Goal: Transaction & Acquisition: Register for event/course

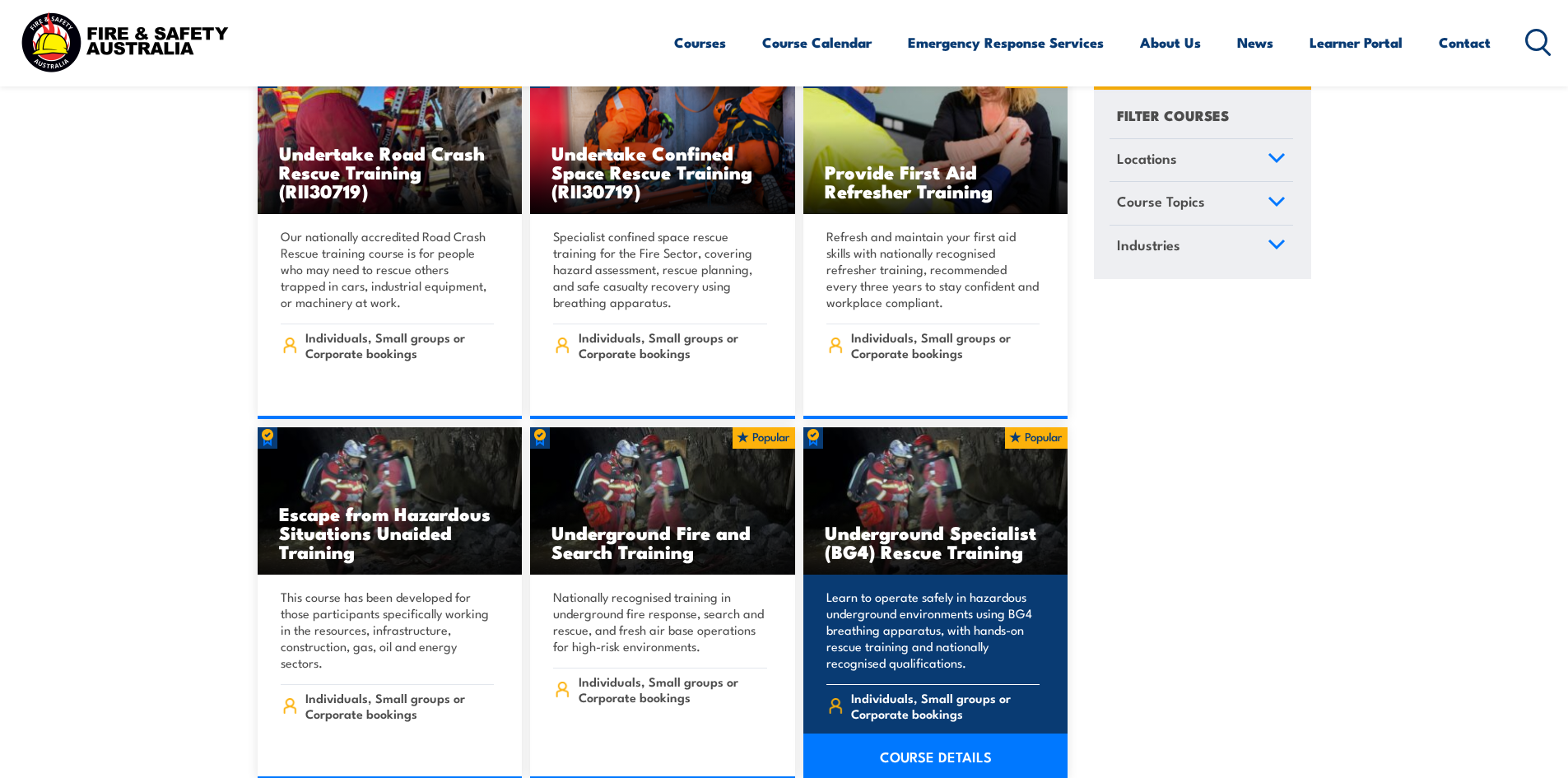
scroll to position [1400, 0]
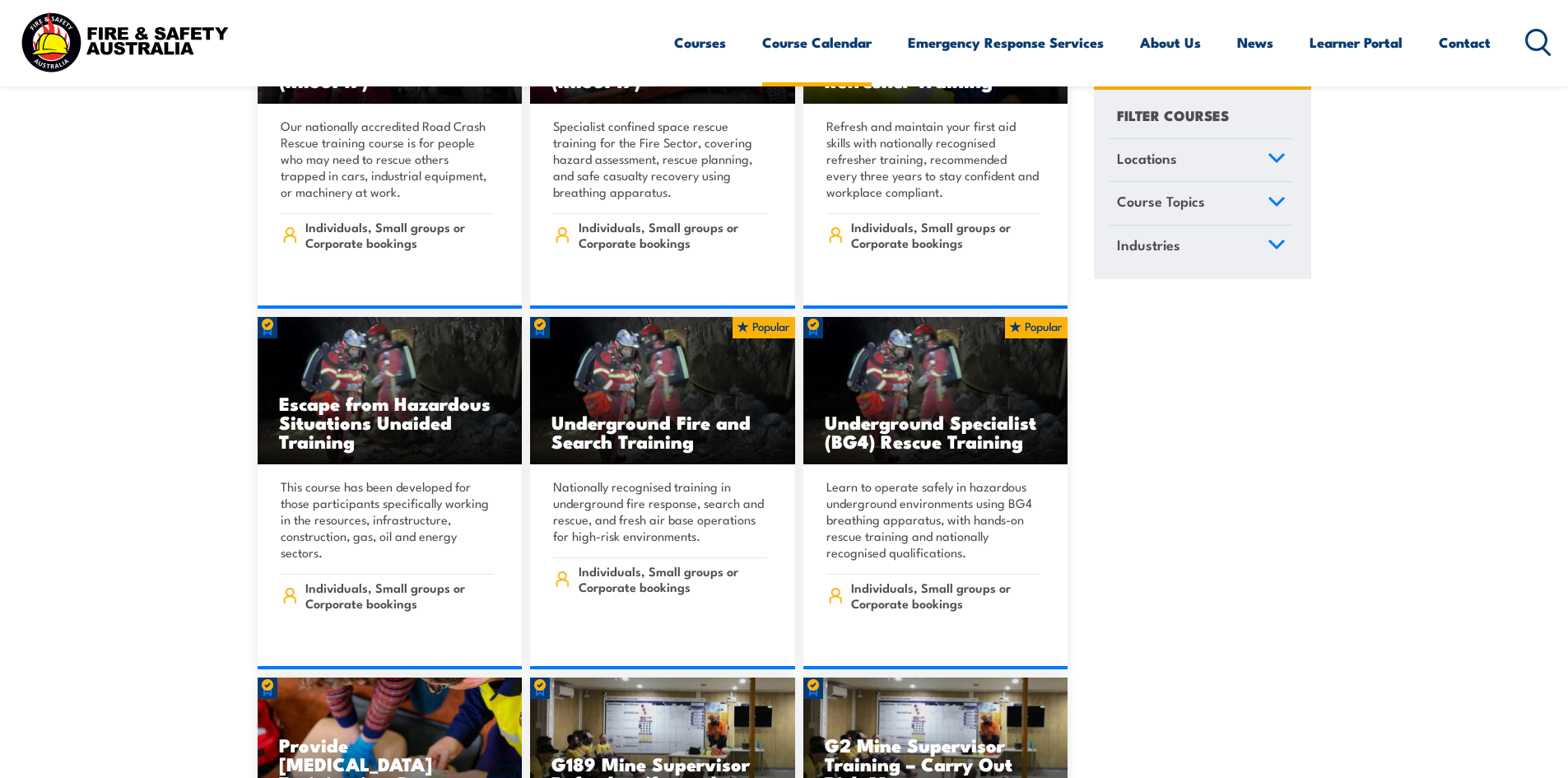
click at [820, 47] on link "Course Calendar" at bounding box center [816, 43] width 109 height 44
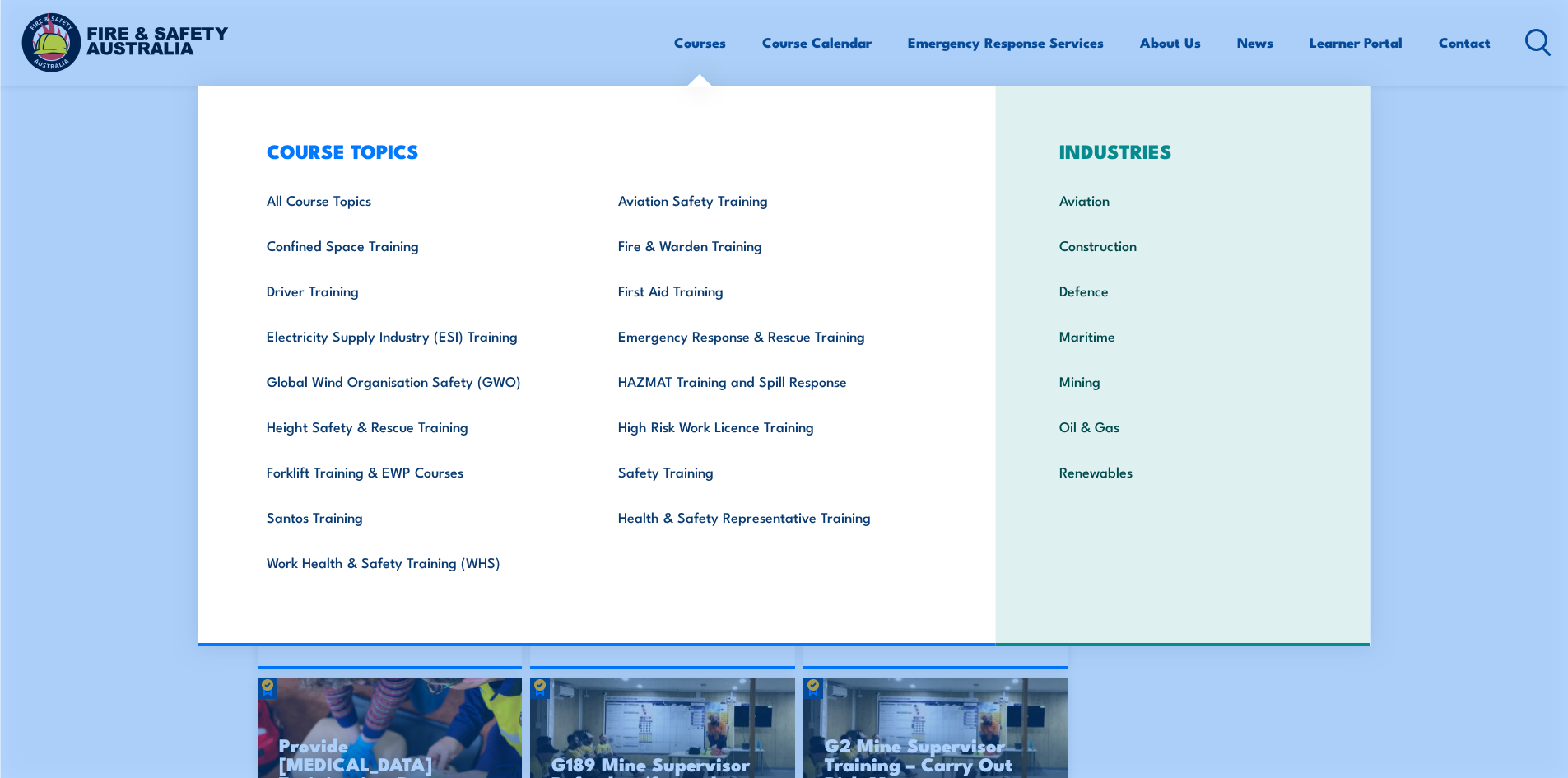
click at [695, 27] on link "Courses" at bounding box center [699, 43] width 52 height 44
click at [681, 255] on link "Fire & Warden Training" at bounding box center [768, 245] width 351 height 45
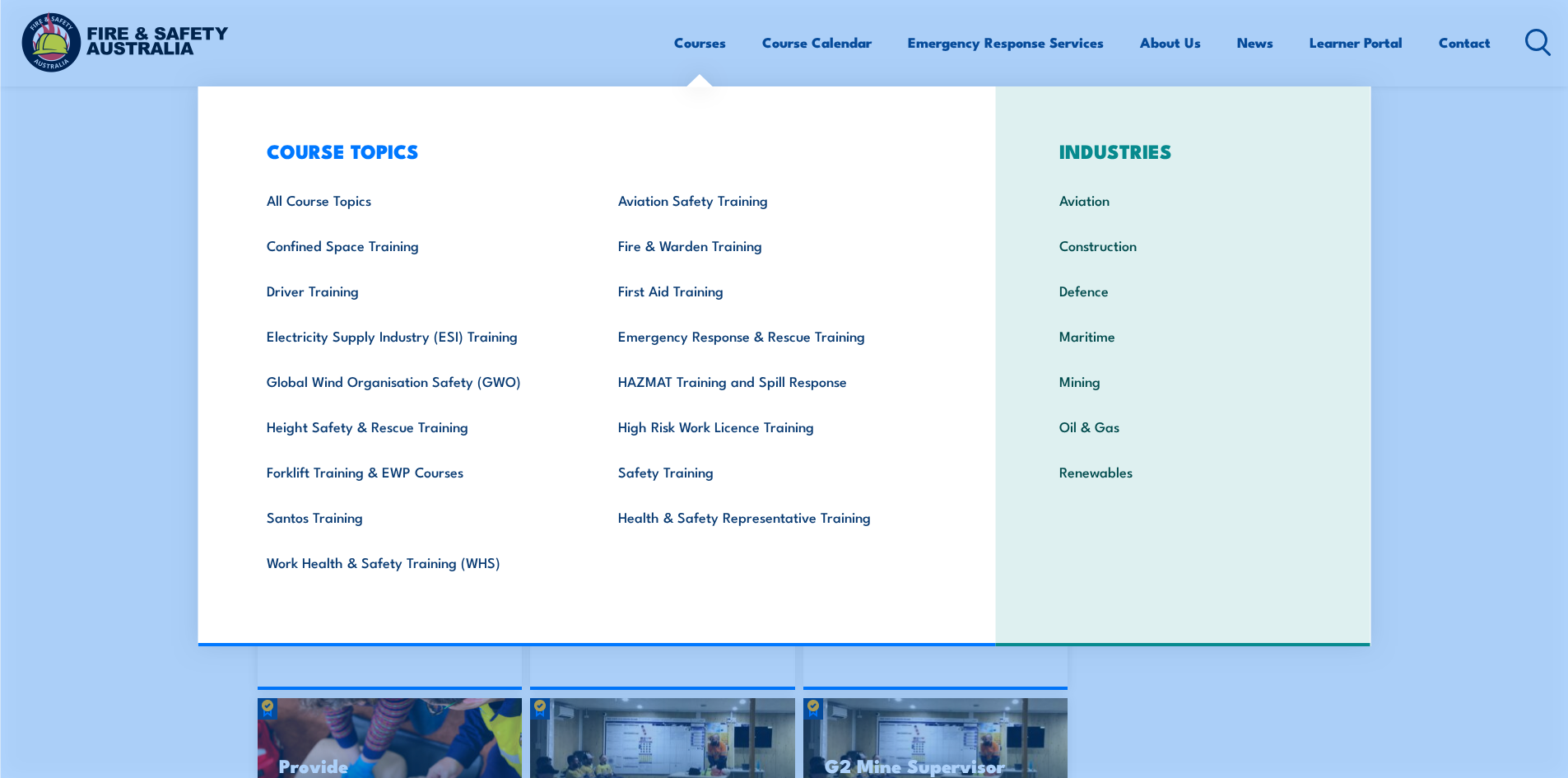
scroll to position [1316, 0]
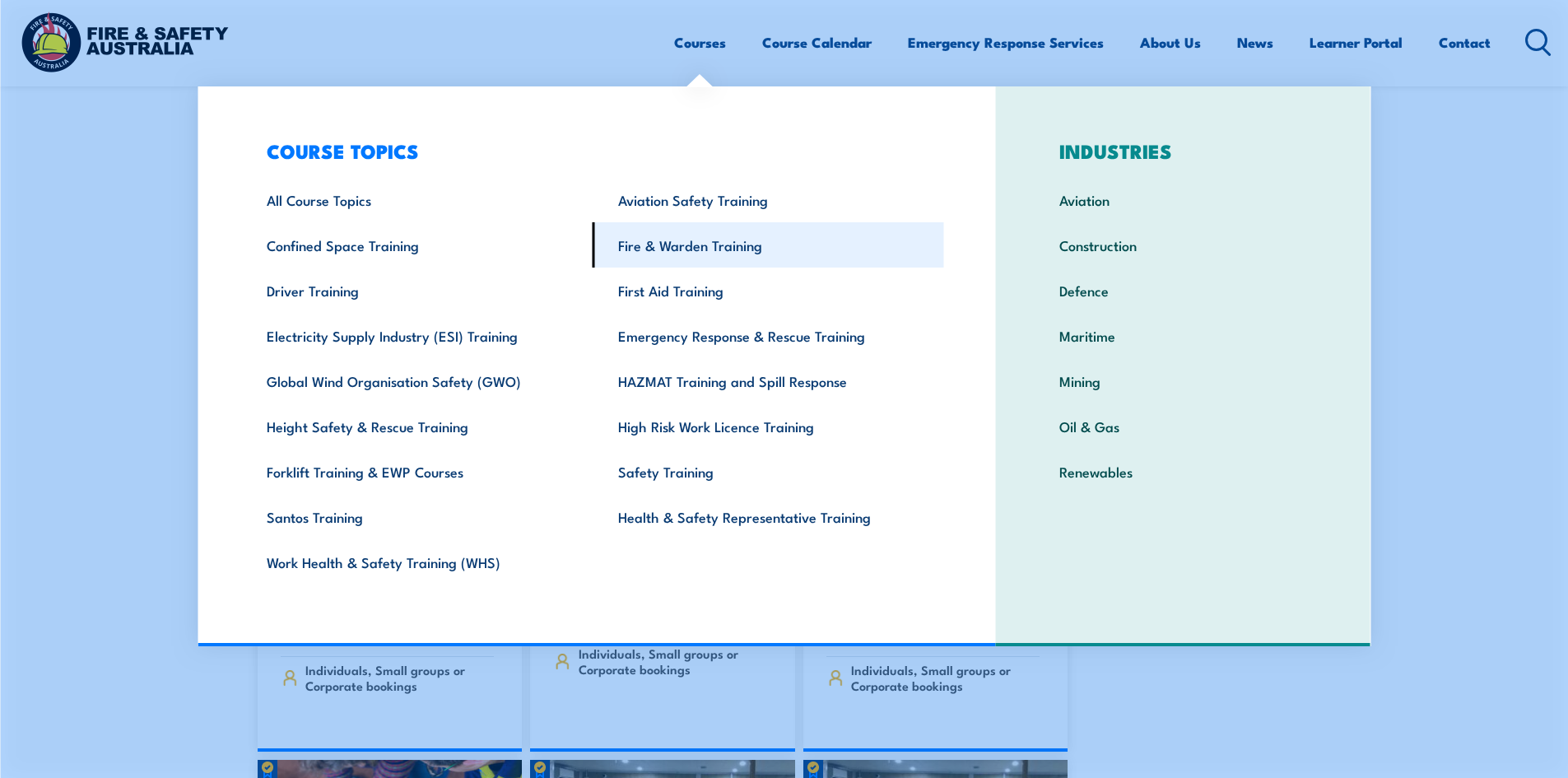
click at [641, 252] on link "Fire & Warden Training" at bounding box center [768, 245] width 351 height 45
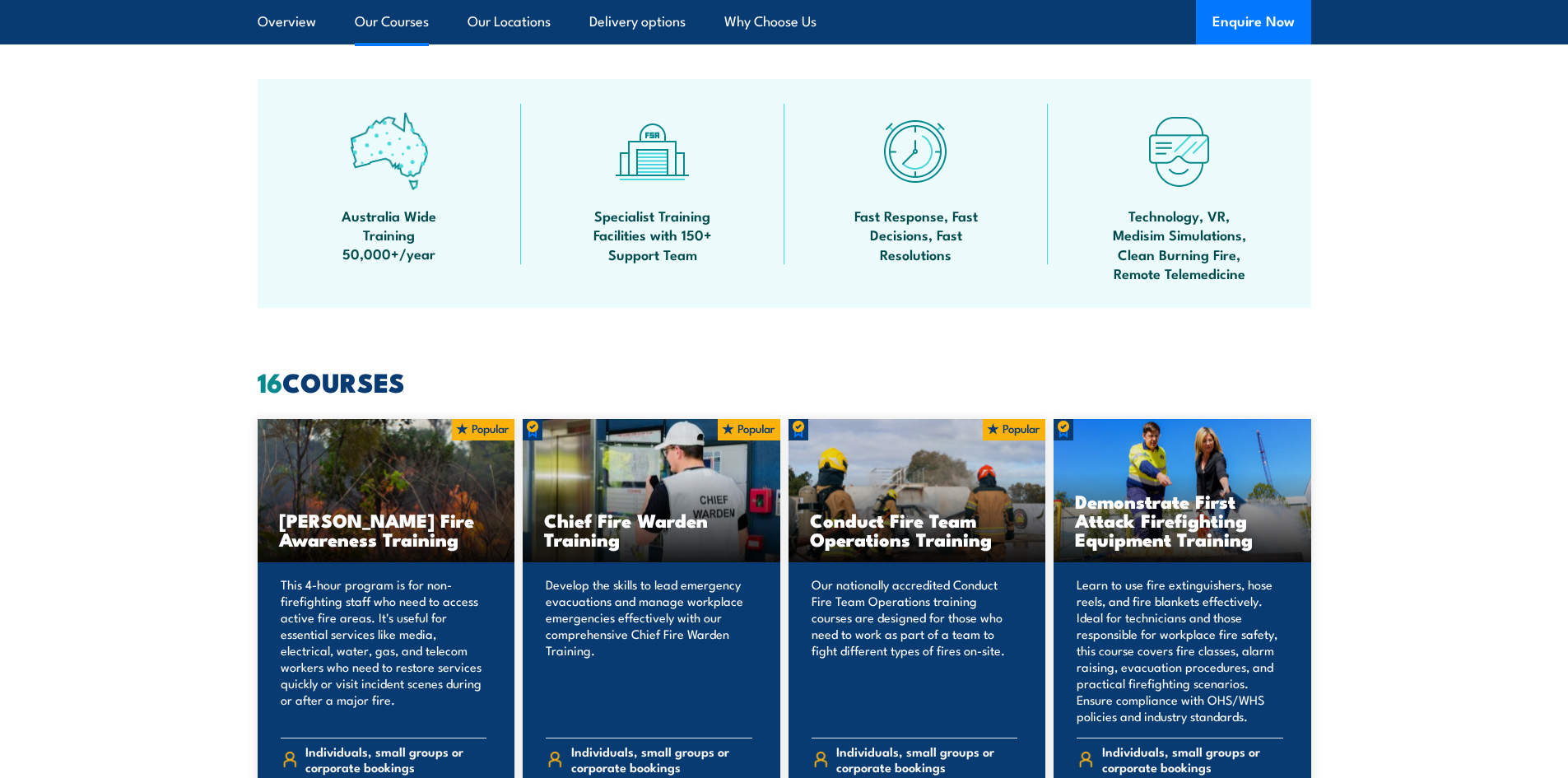
scroll to position [1152, 0]
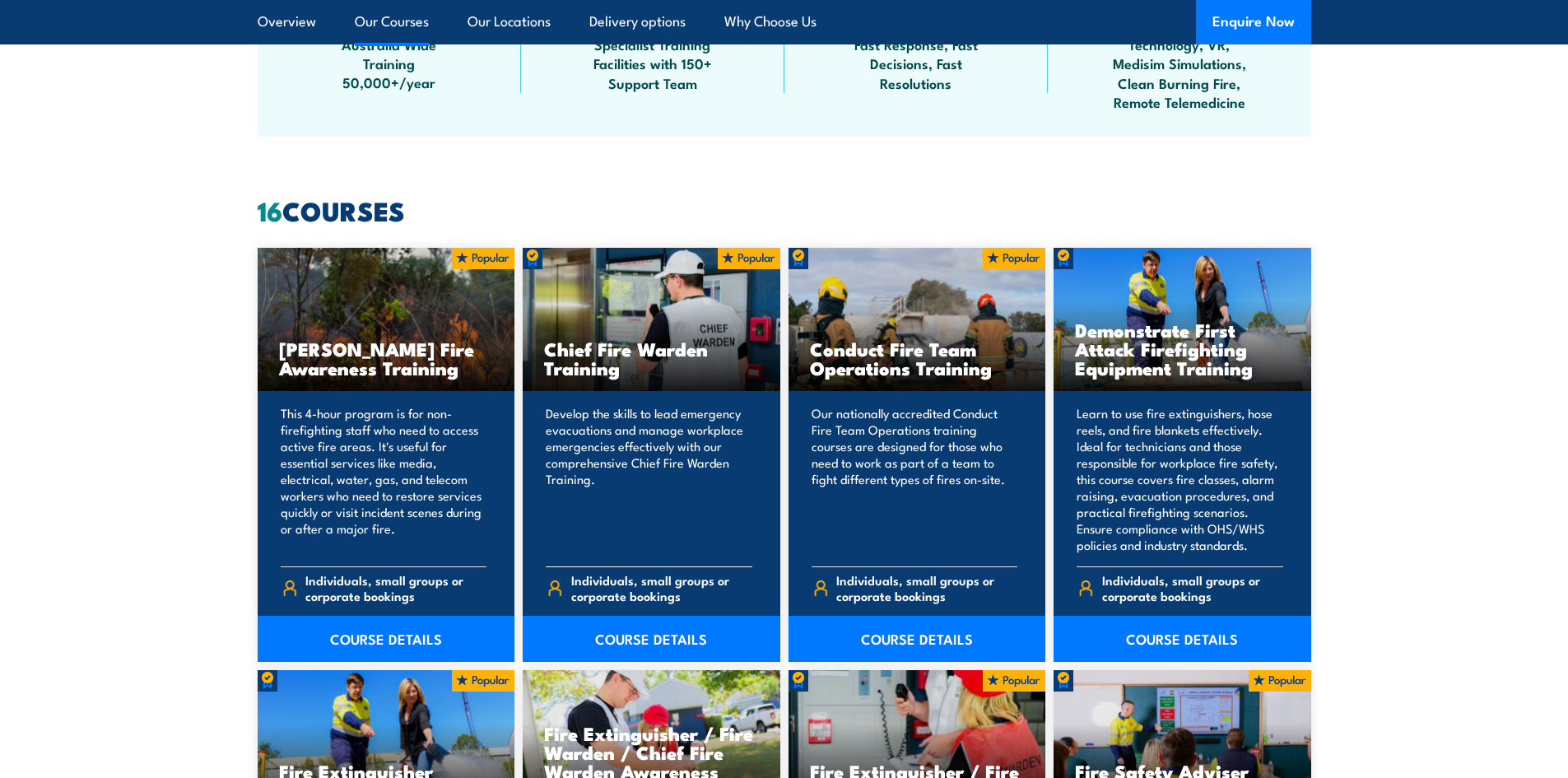
click at [637, 357] on h3 "Chief Fire Warden Training" at bounding box center [651, 358] width 215 height 38
click at [644, 443] on p "Develop the skills to lead emergency evacuations and manage workplace emergenci…" at bounding box center [649, 478] width 206 height 148
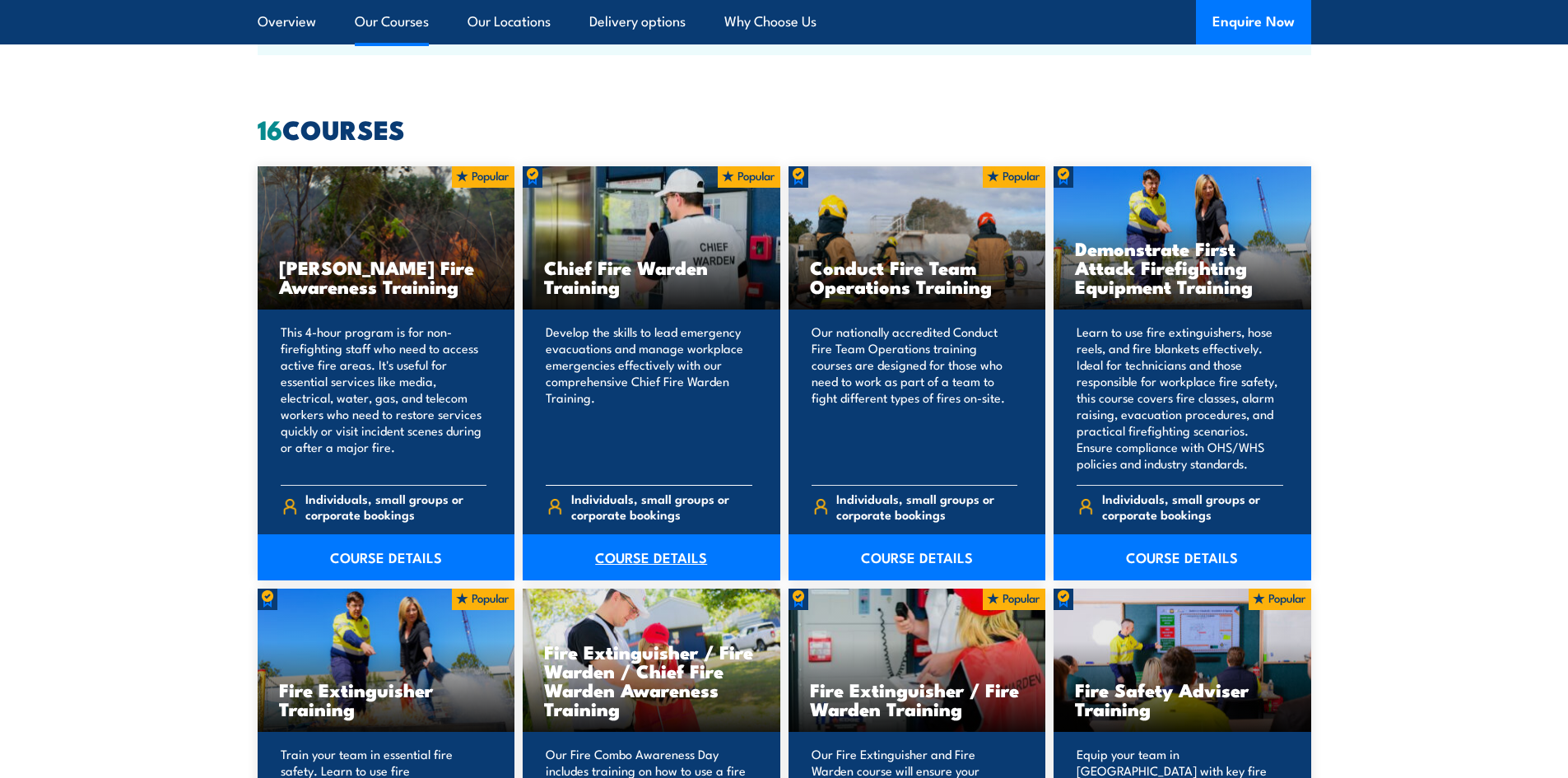
scroll to position [1234, 0]
click at [588, 555] on link "COURSE DETAILS" at bounding box center [651, 556] width 258 height 46
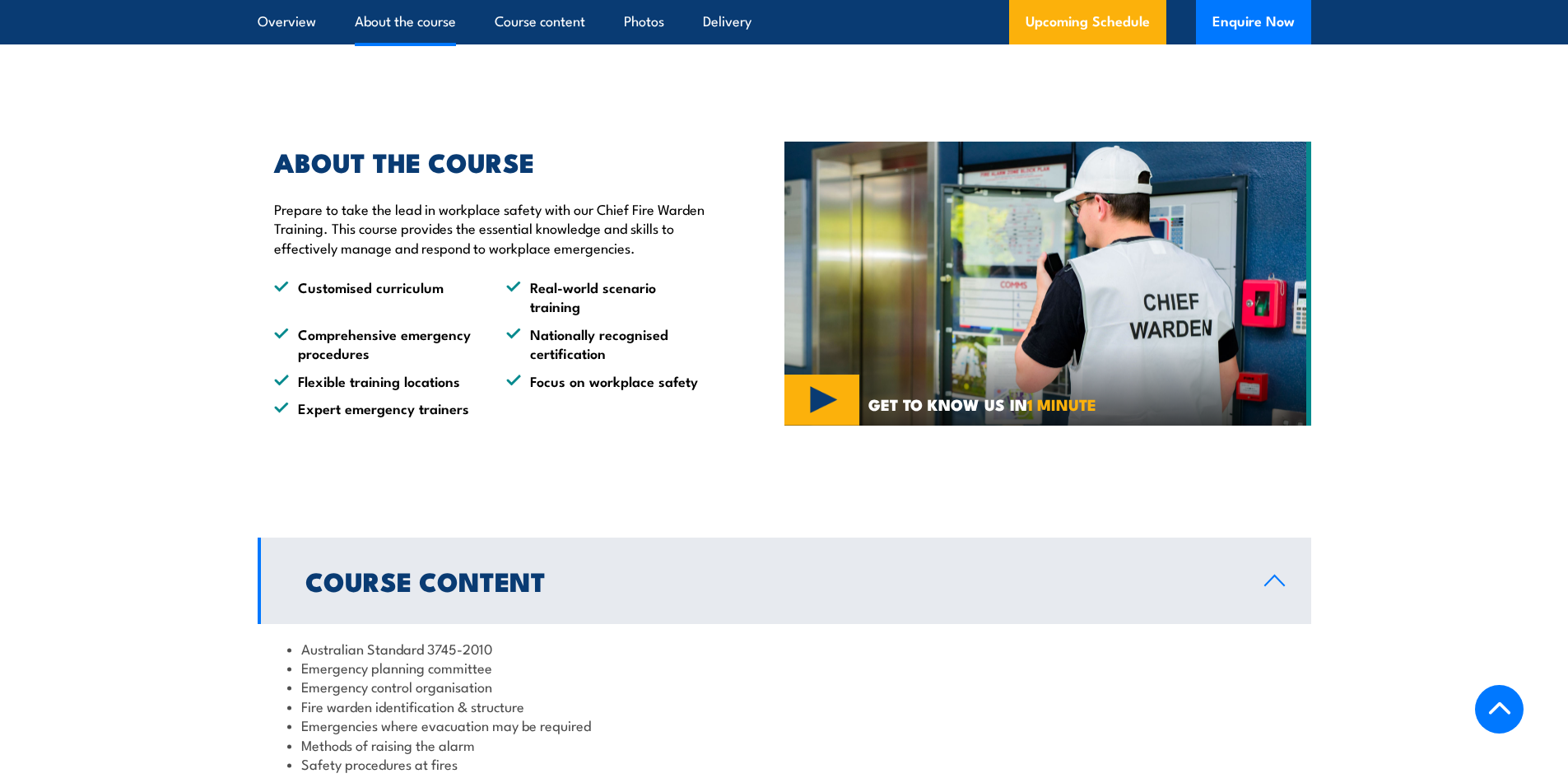
scroll to position [740, 0]
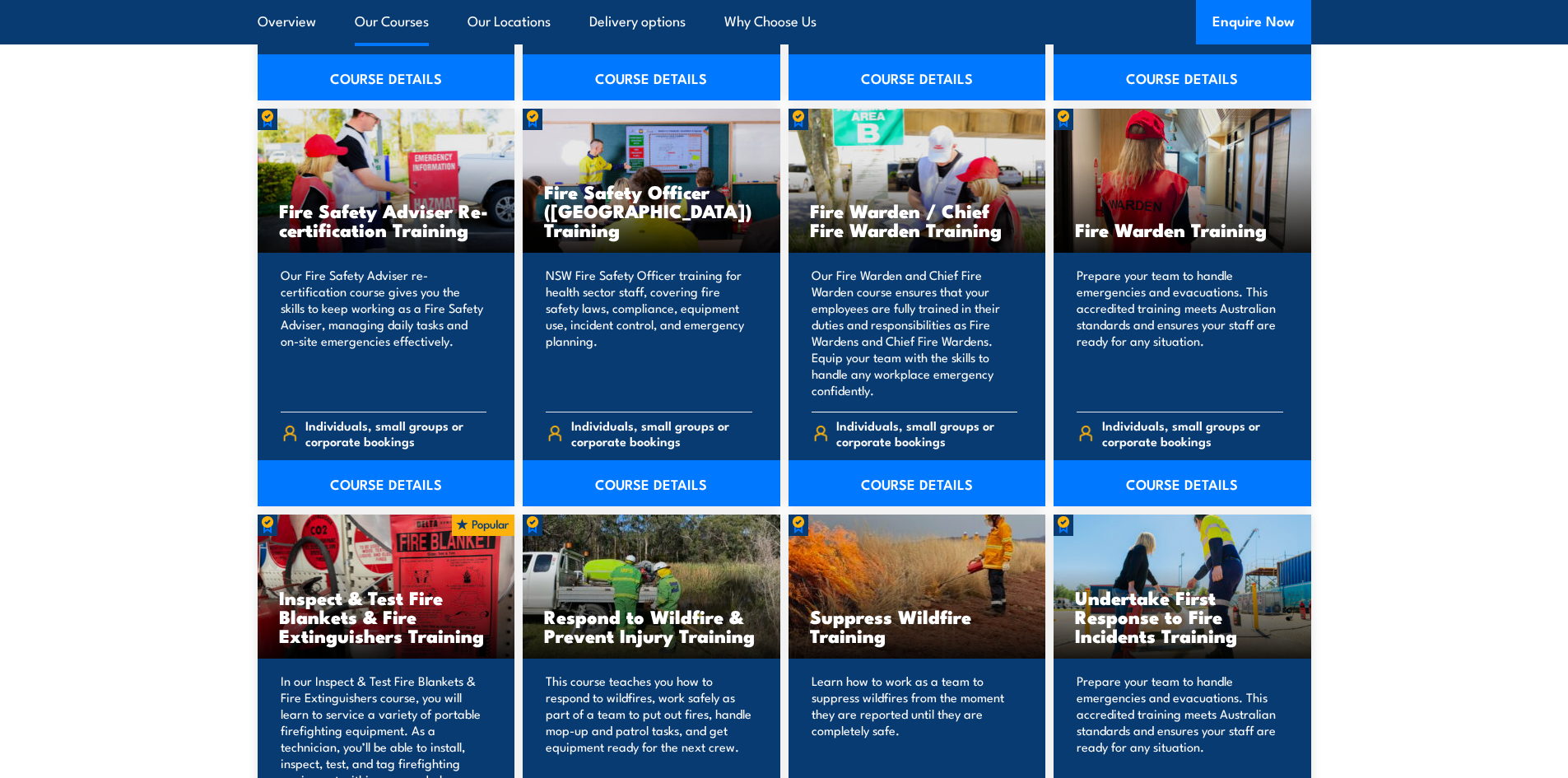
scroll to position [2140, 0]
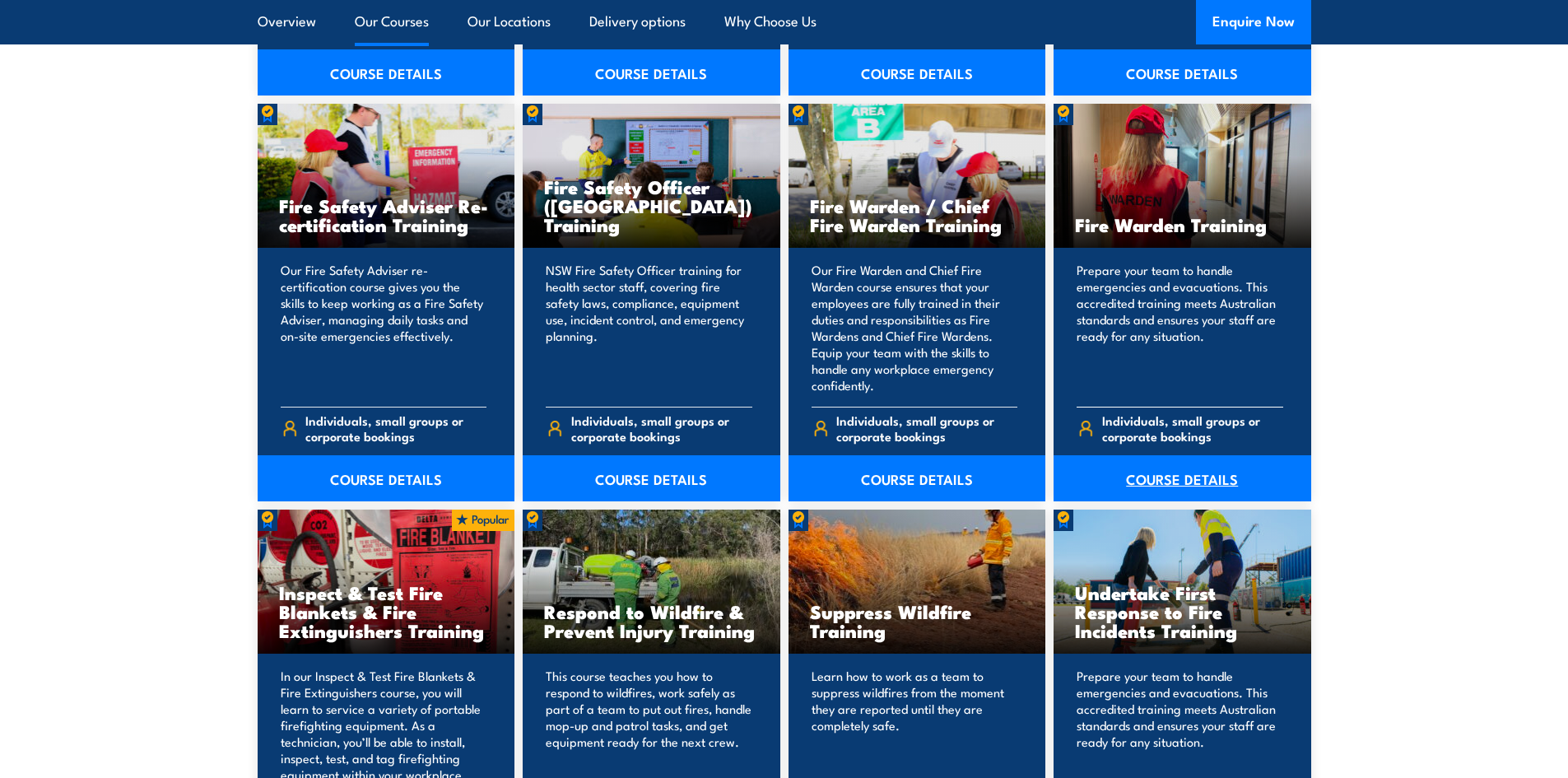
click at [1184, 471] on link "COURSE DETAILS" at bounding box center [1182, 478] width 258 height 46
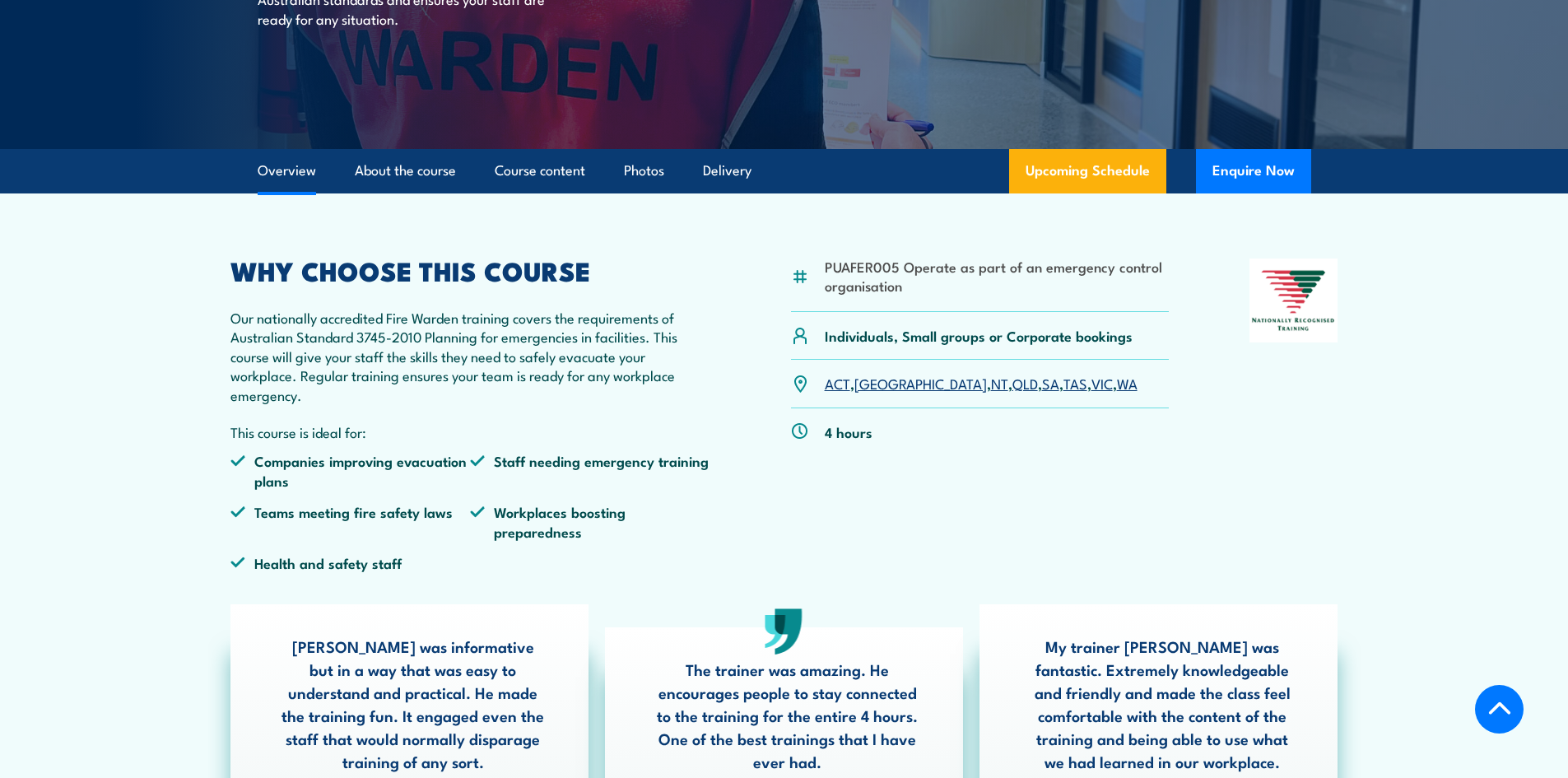
scroll to position [330, 0]
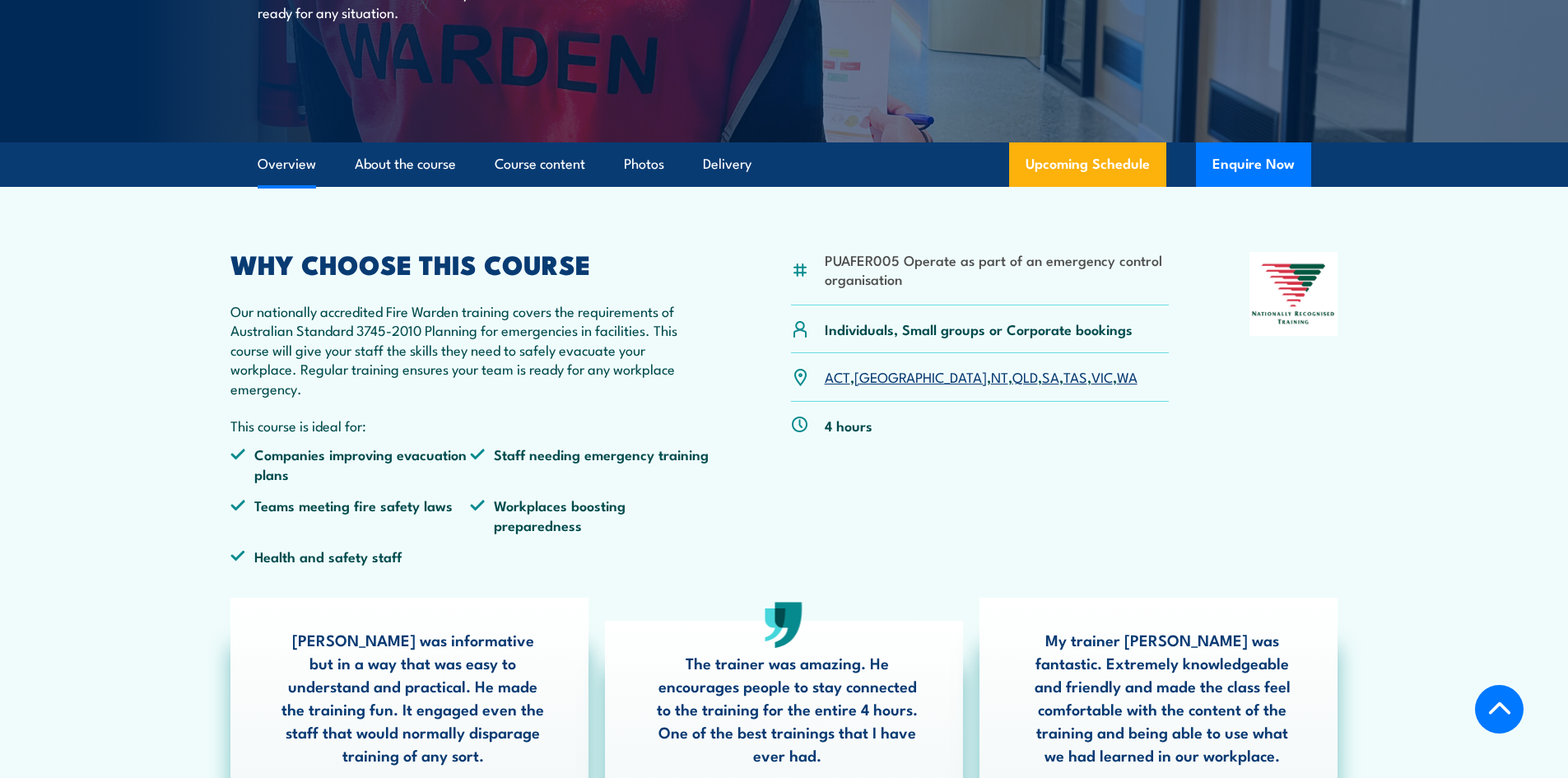
click at [1042, 380] on link "SA" at bounding box center [1051, 376] width 17 height 20
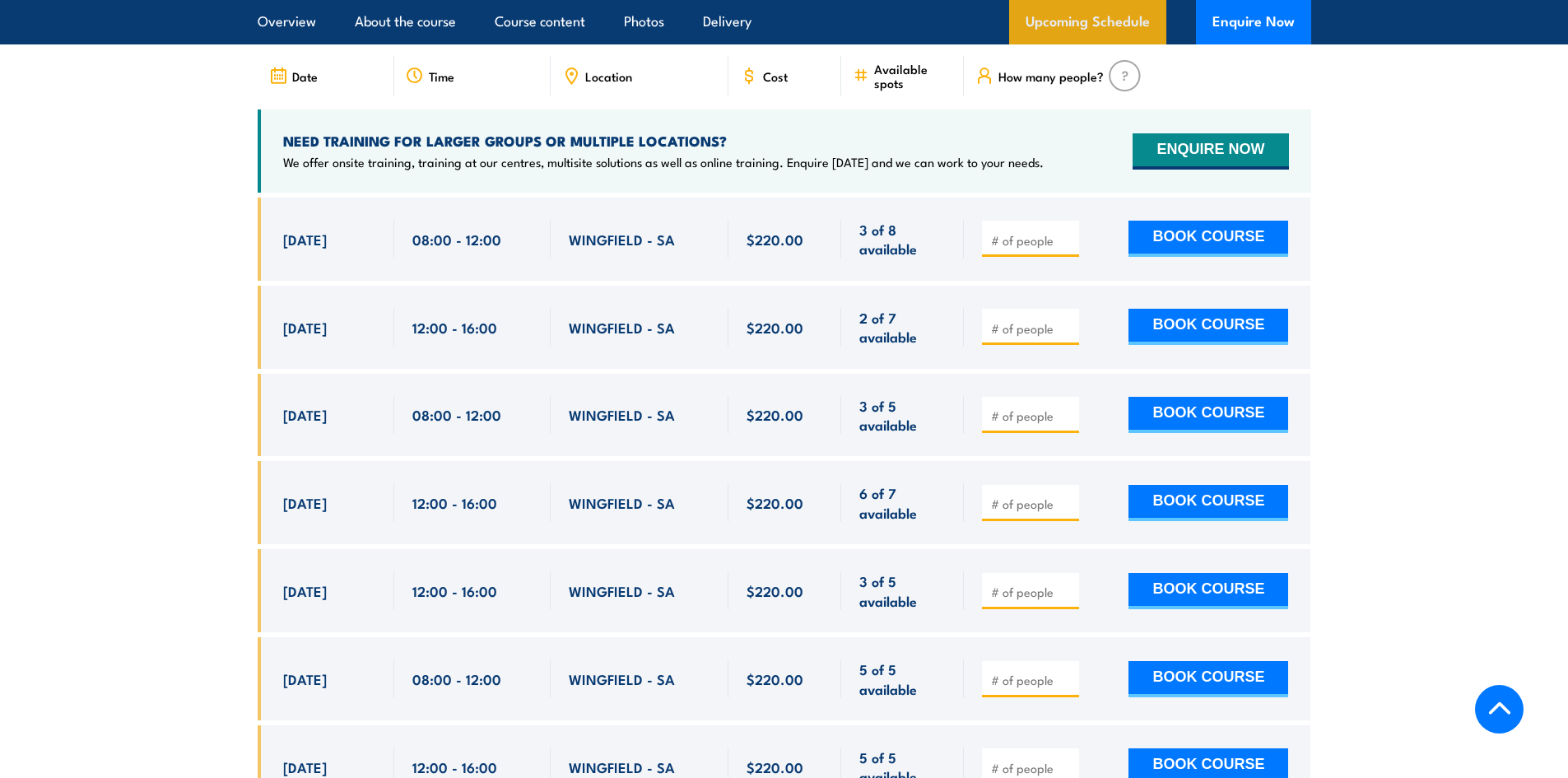
scroll to position [3143, 0]
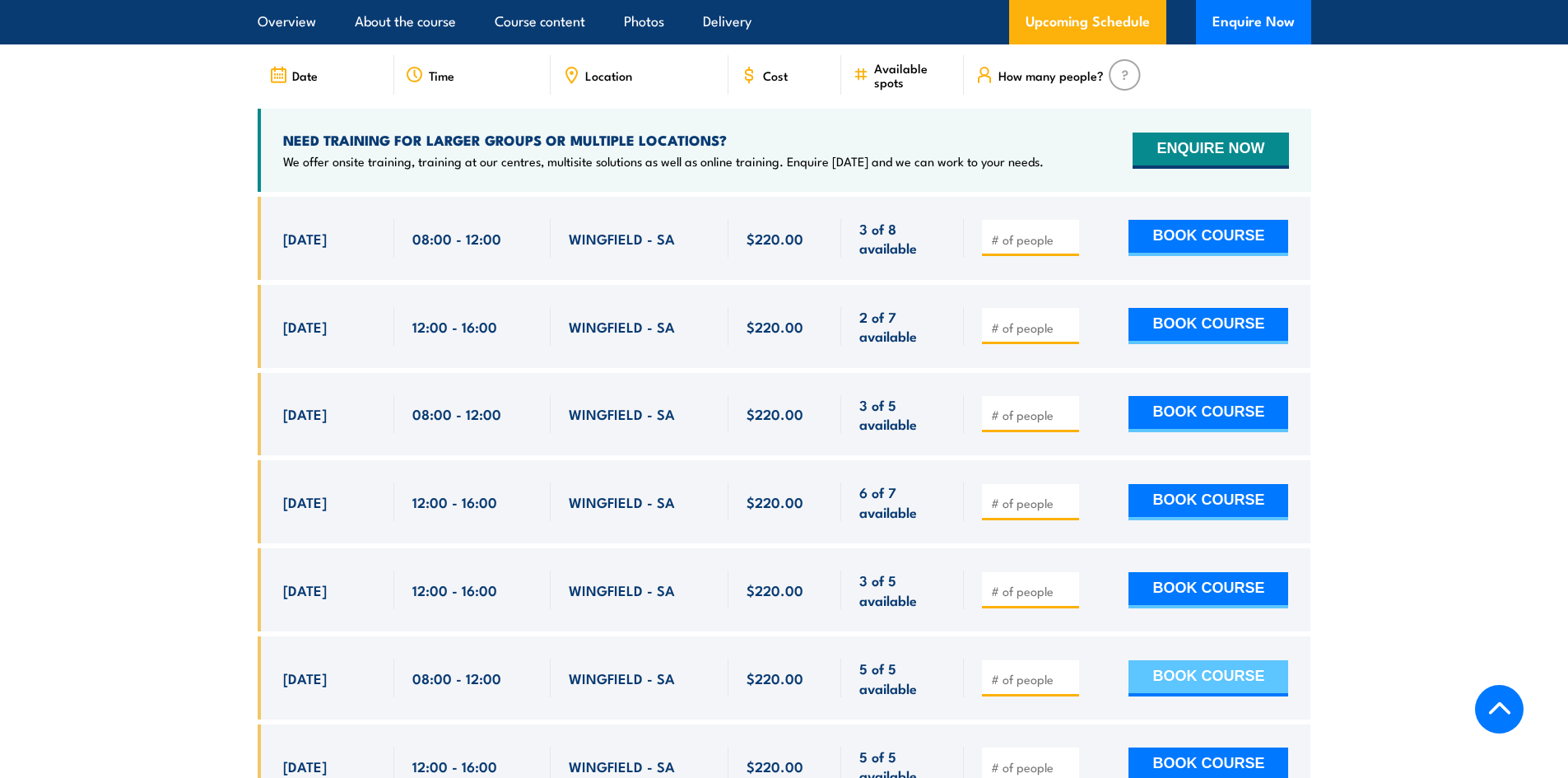
click at [1223, 660] on button "BOOK COURSE" at bounding box center [1208, 677] width 160 height 36
type input "1"
click at [1068, 670] on input "1" at bounding box center [1032, 678] width 82 height 17
click at [1183, 660] on button "BOOK COURSE" at bounding box center [1208, 677] width 160 height 36
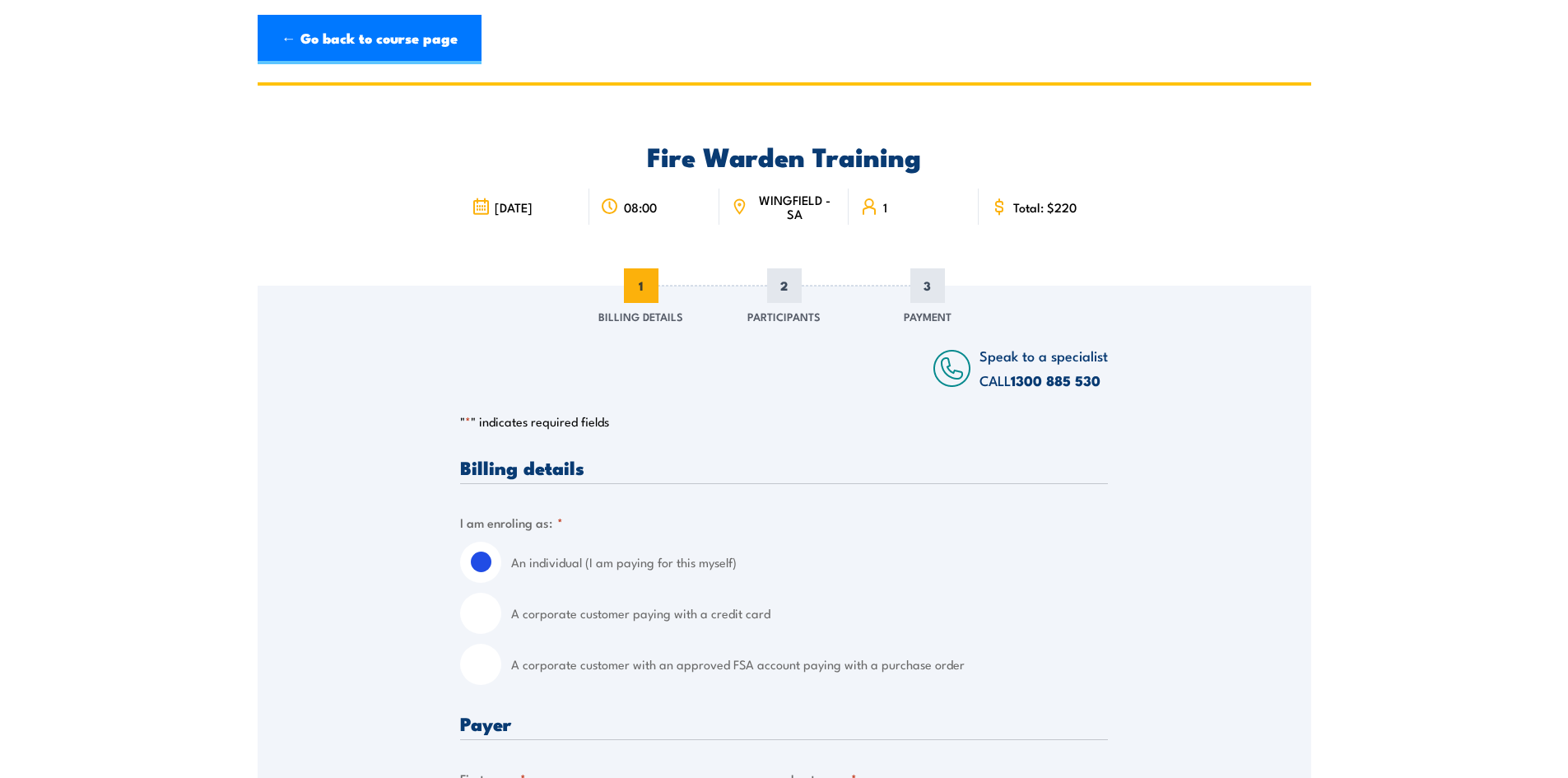
click at [504, 617] on div "A corporate customer paying with a credit card" at bounding box center [783, 613] width 648 height 41
drag, startPoint x: 499, startPoint y: 617, endPoint x: 470, endPoint y: 618, distance: 29.0
click at [489, 617] on input "A corporate customer paying with a credit card" at bounding box center [480, 613] width 41 height 41
radio input "true"
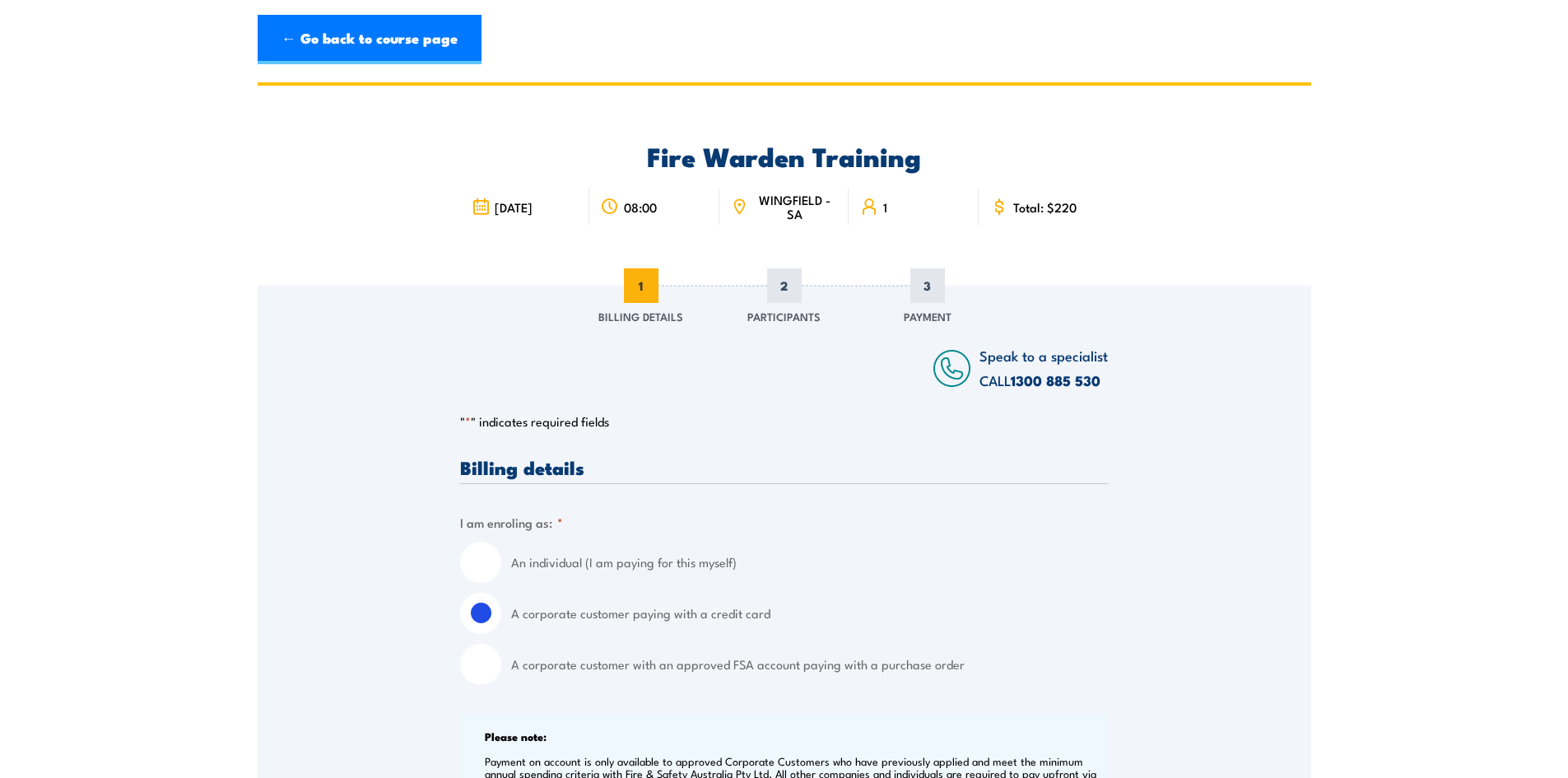
click at [463, 618] on input "A corporate customer paying with a credit card" at bounding box center [480, 613] width 41 height 41
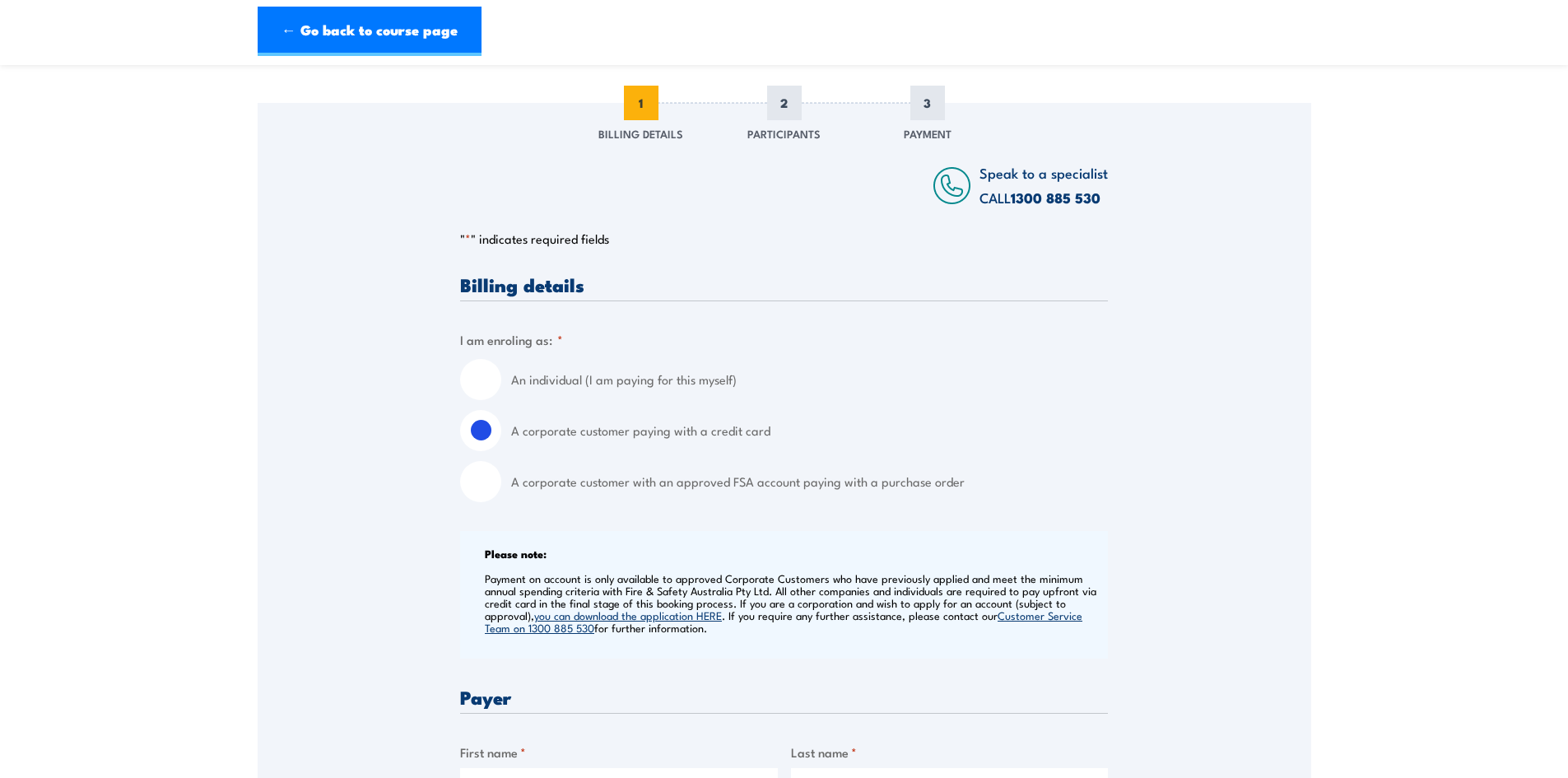
scroll to position [164, 0]
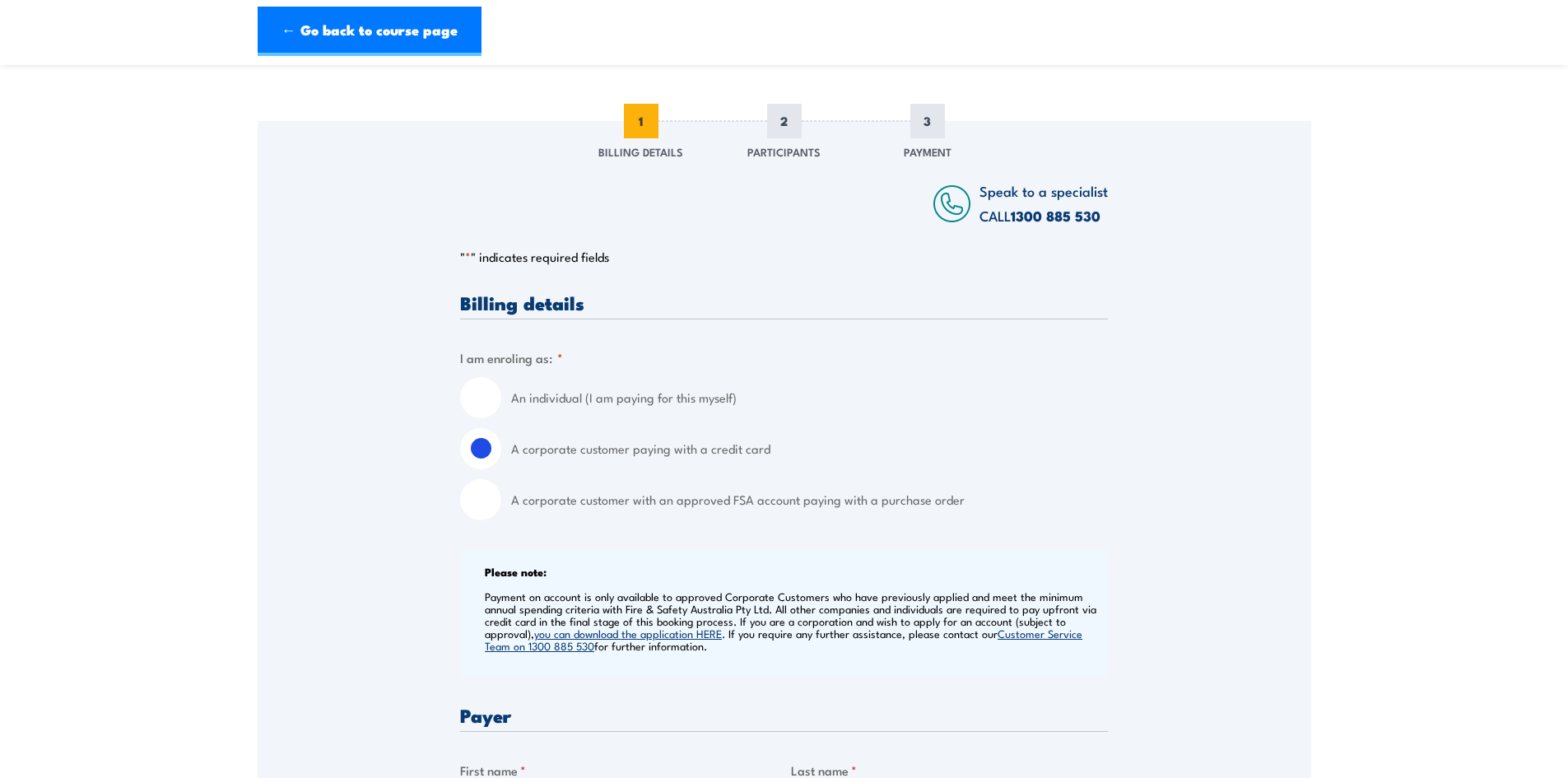
click at [482, 393] on input "An individual (I am paying for this myself)" at bounding box center [480, 397] width 41 height 41
radio input "true"
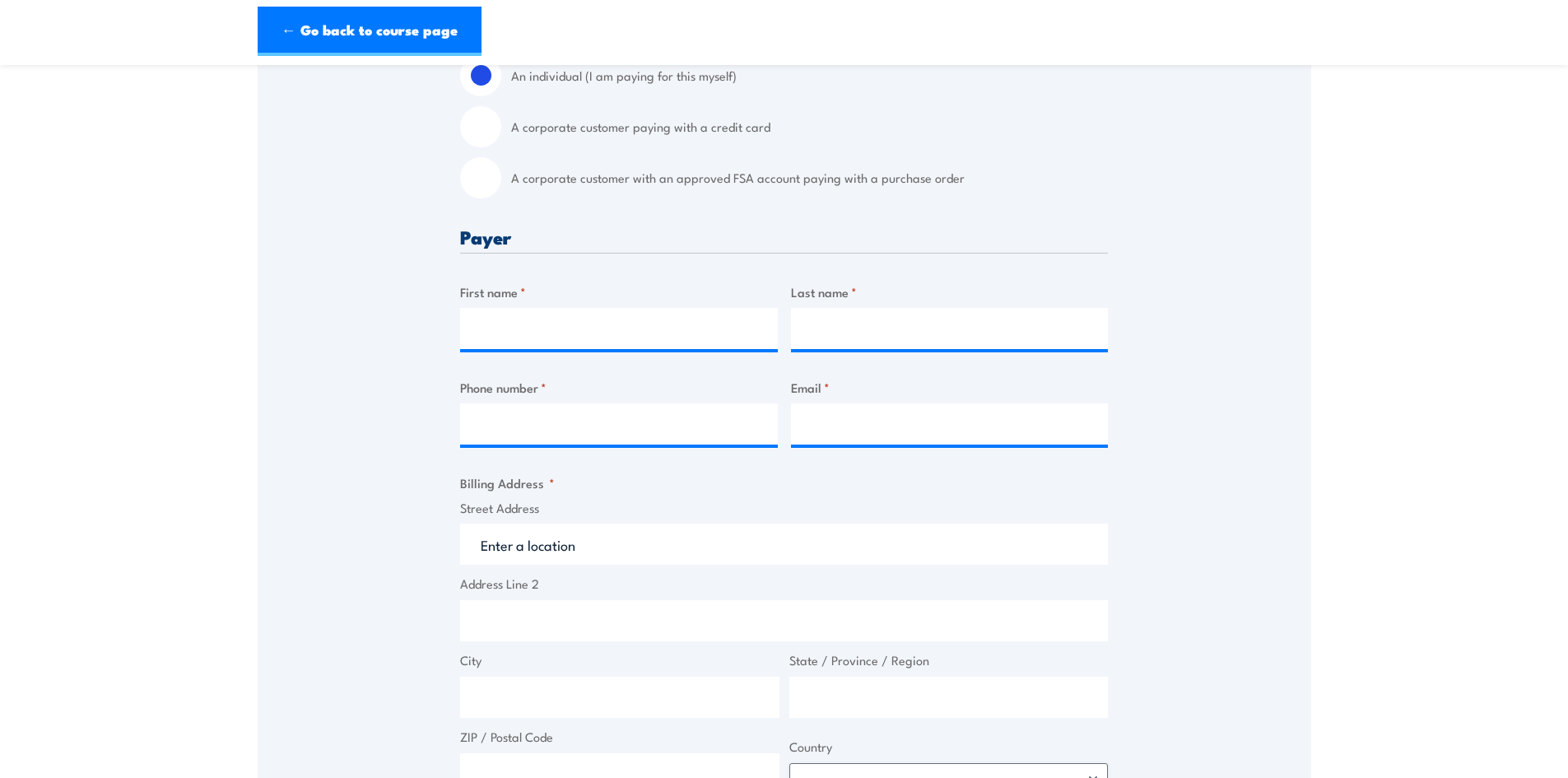
scroll to position [412, 0]
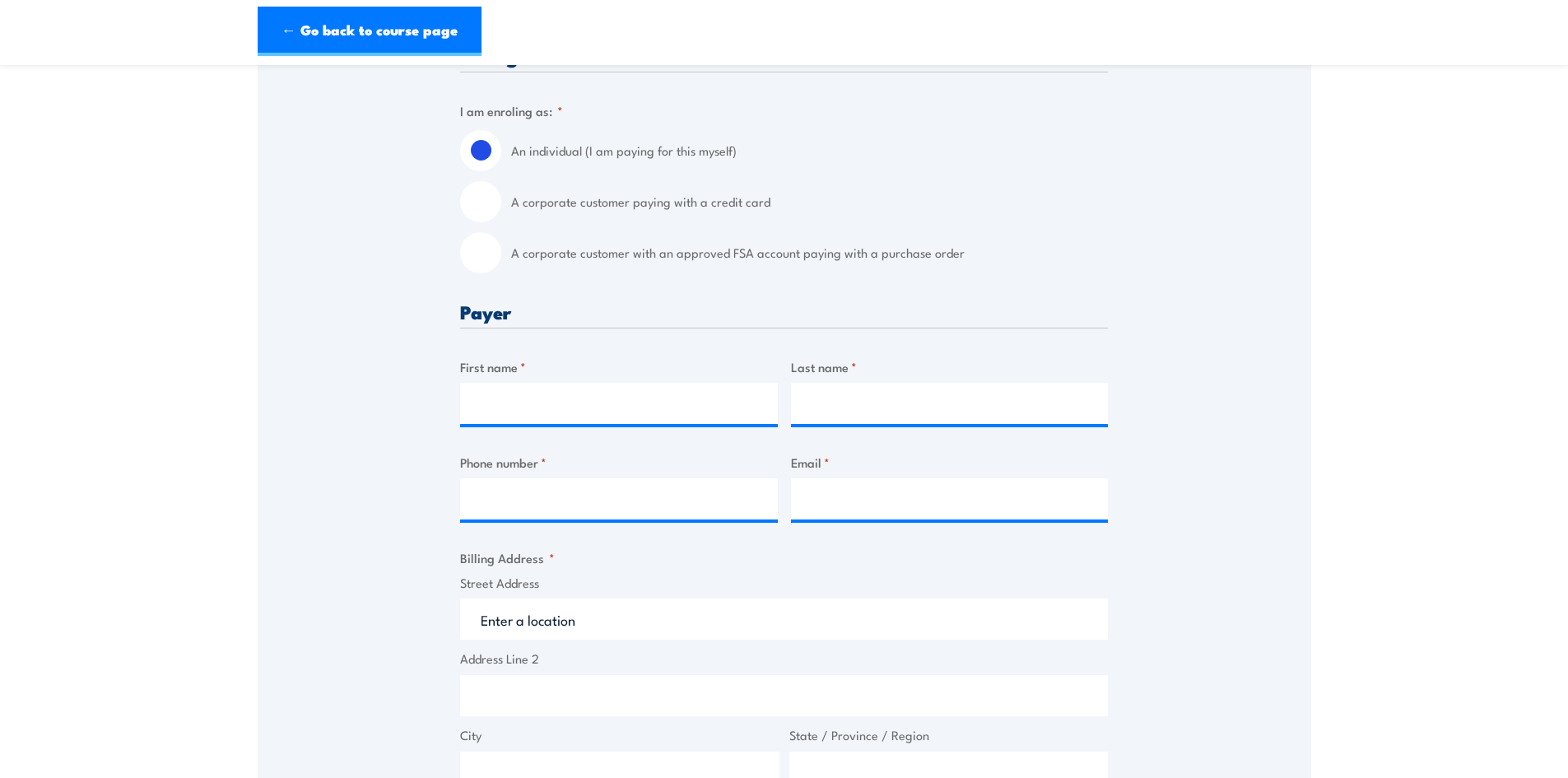
click at [487, 201] on input "A corporate customer paying with a credit card" at bounding box center [480, 201] width 41 height 41
radio input "true"
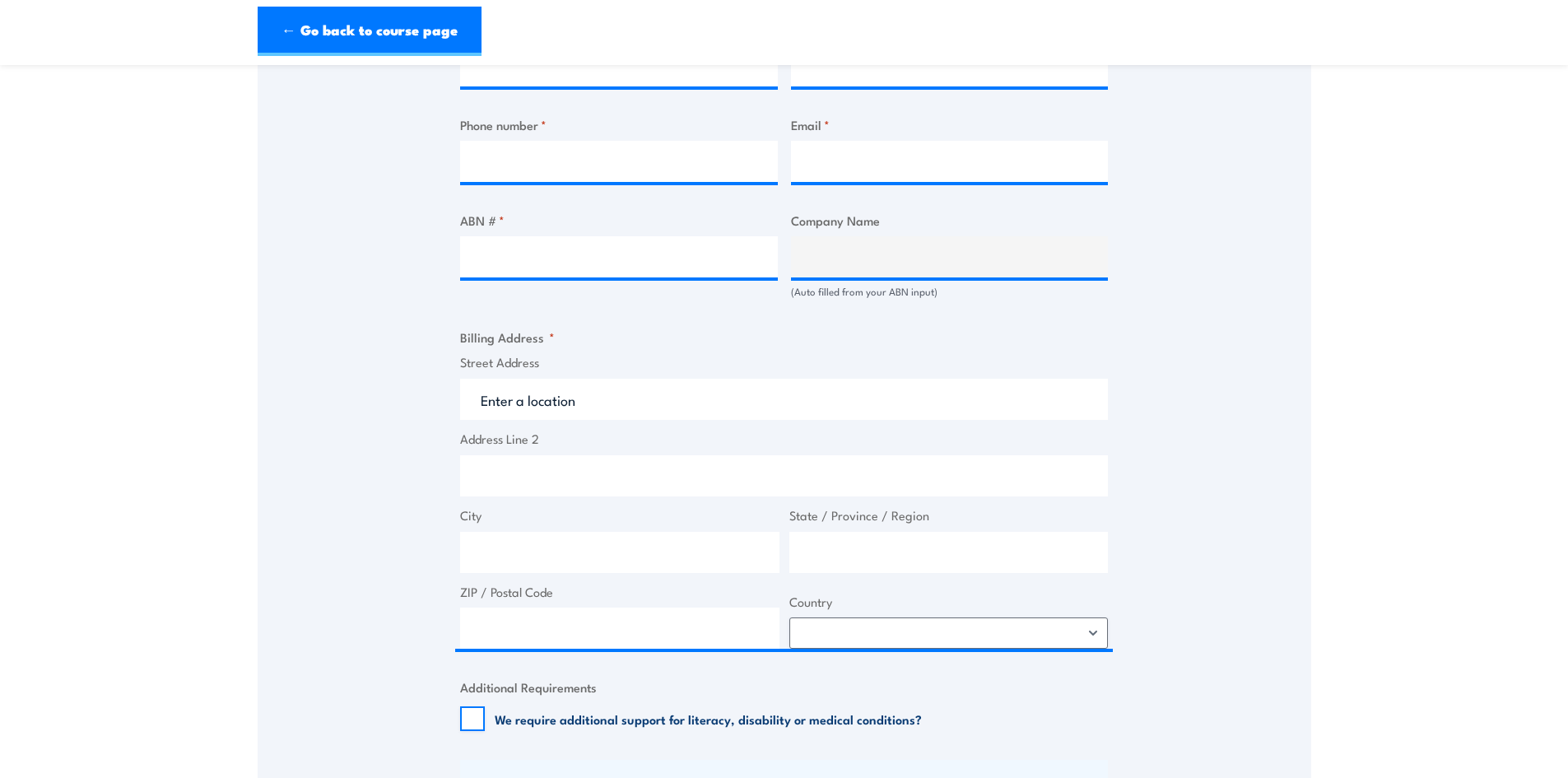
scroll to position [576, 0]
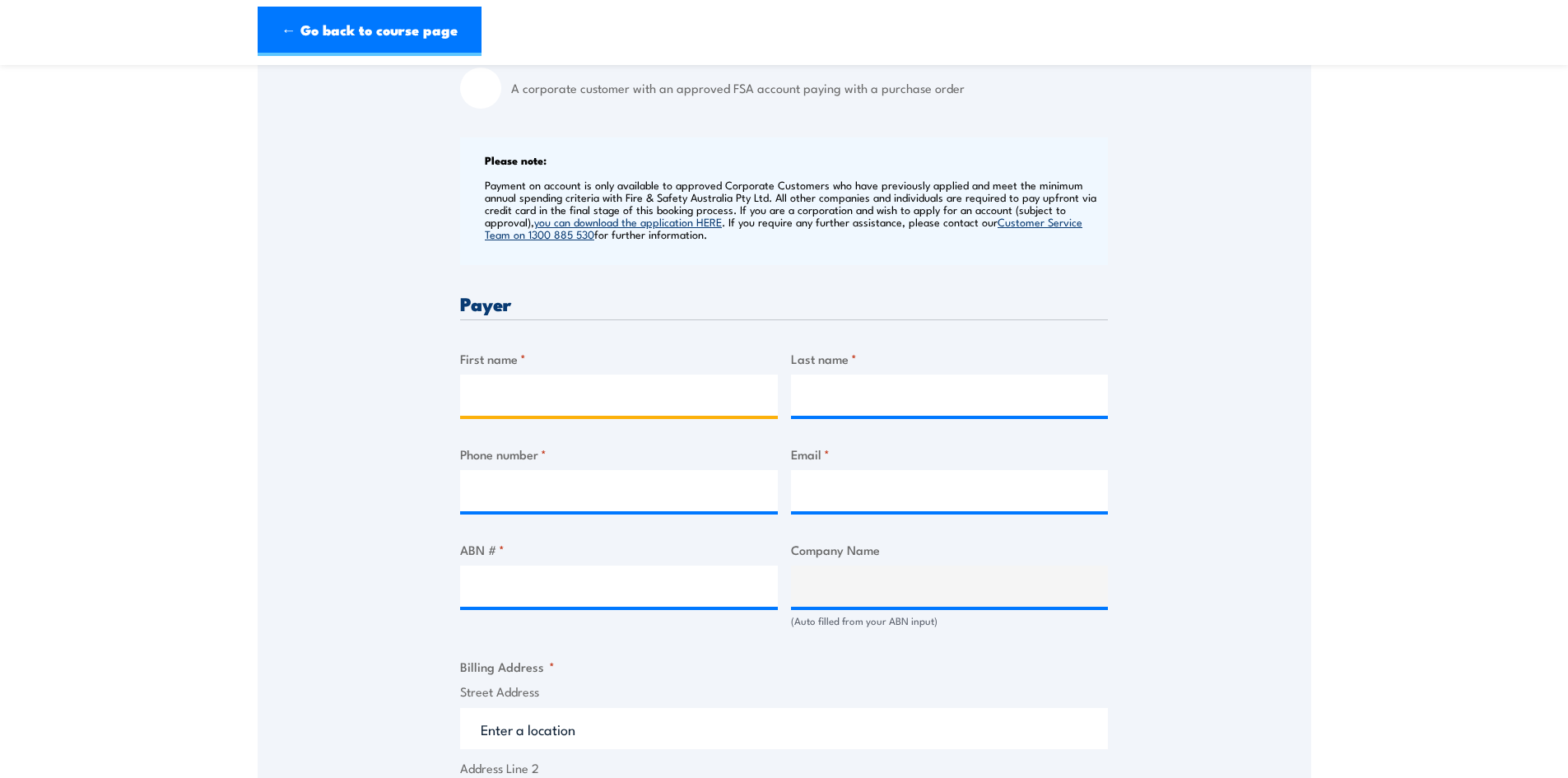
click at [525, 399] on input "First name *" at bounding box center [618, 394] width 317 height 41
type input "[PERSON_NAME]"
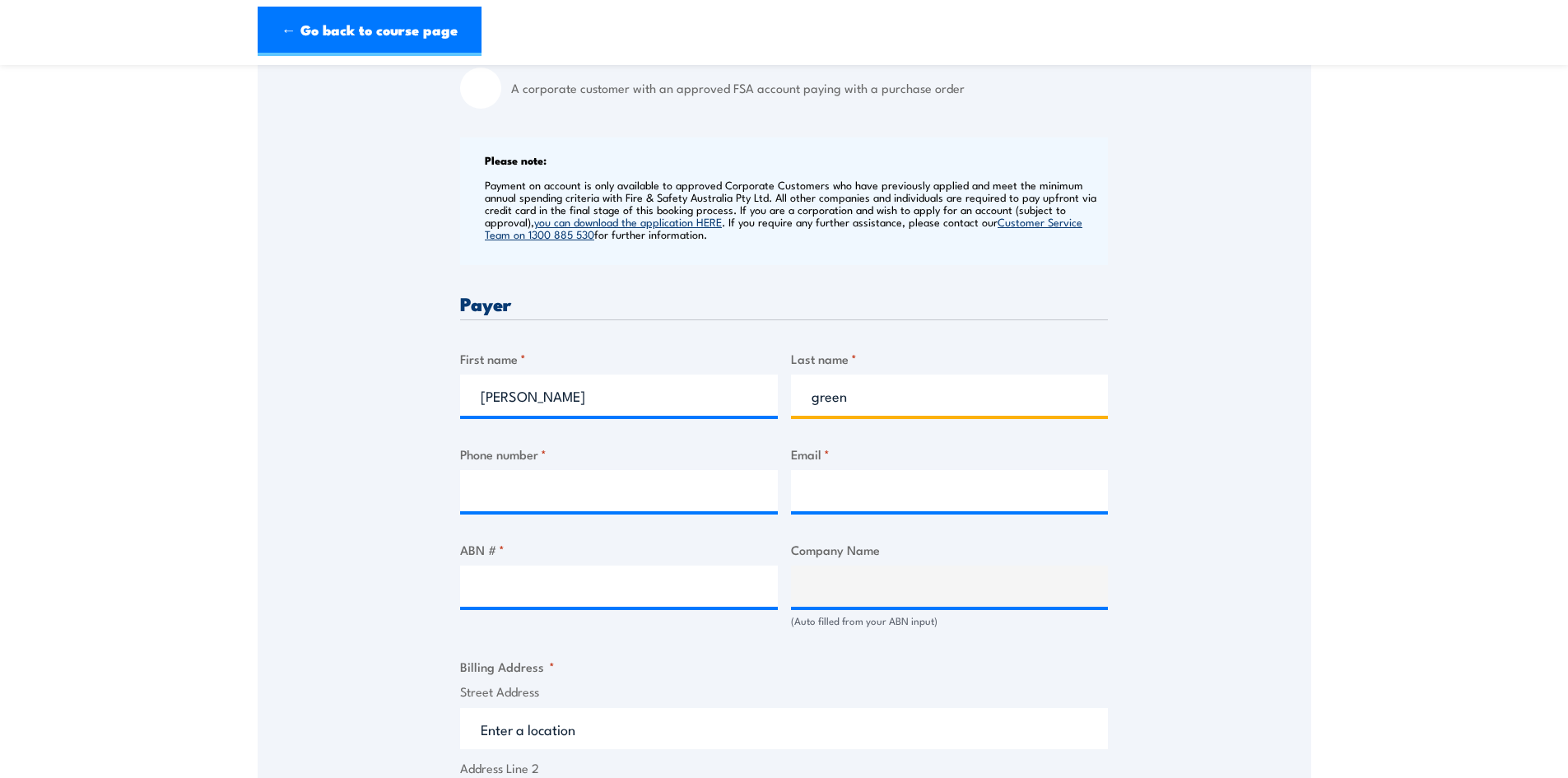
type input "green"
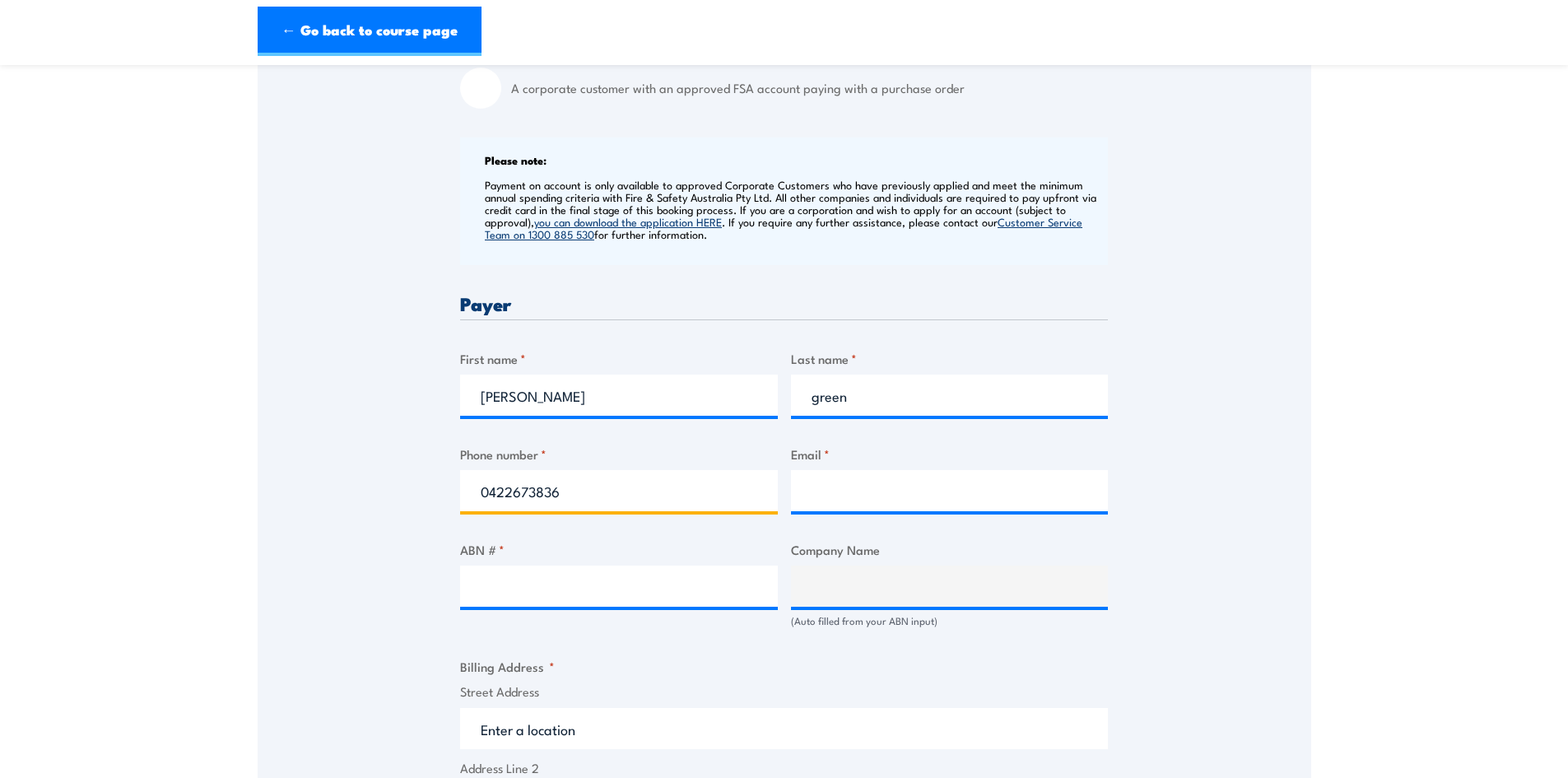
type input "0422673836"
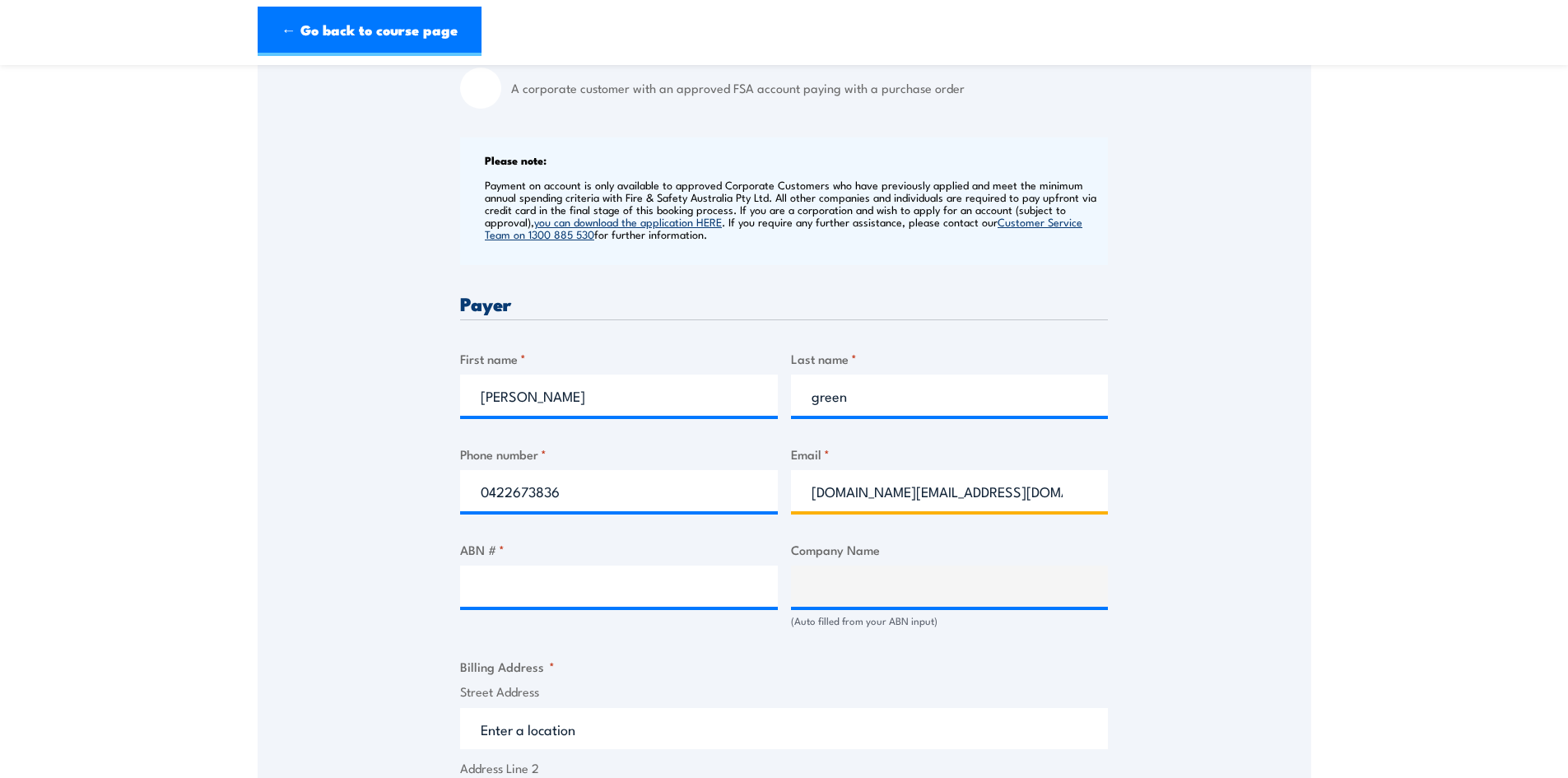
type input "stephen.green@infrabuild.com"
click at [566, 596] on input "ABN # *" at bounding box center [618, 586] width 317 height 41
paste input "28 002 707 262"
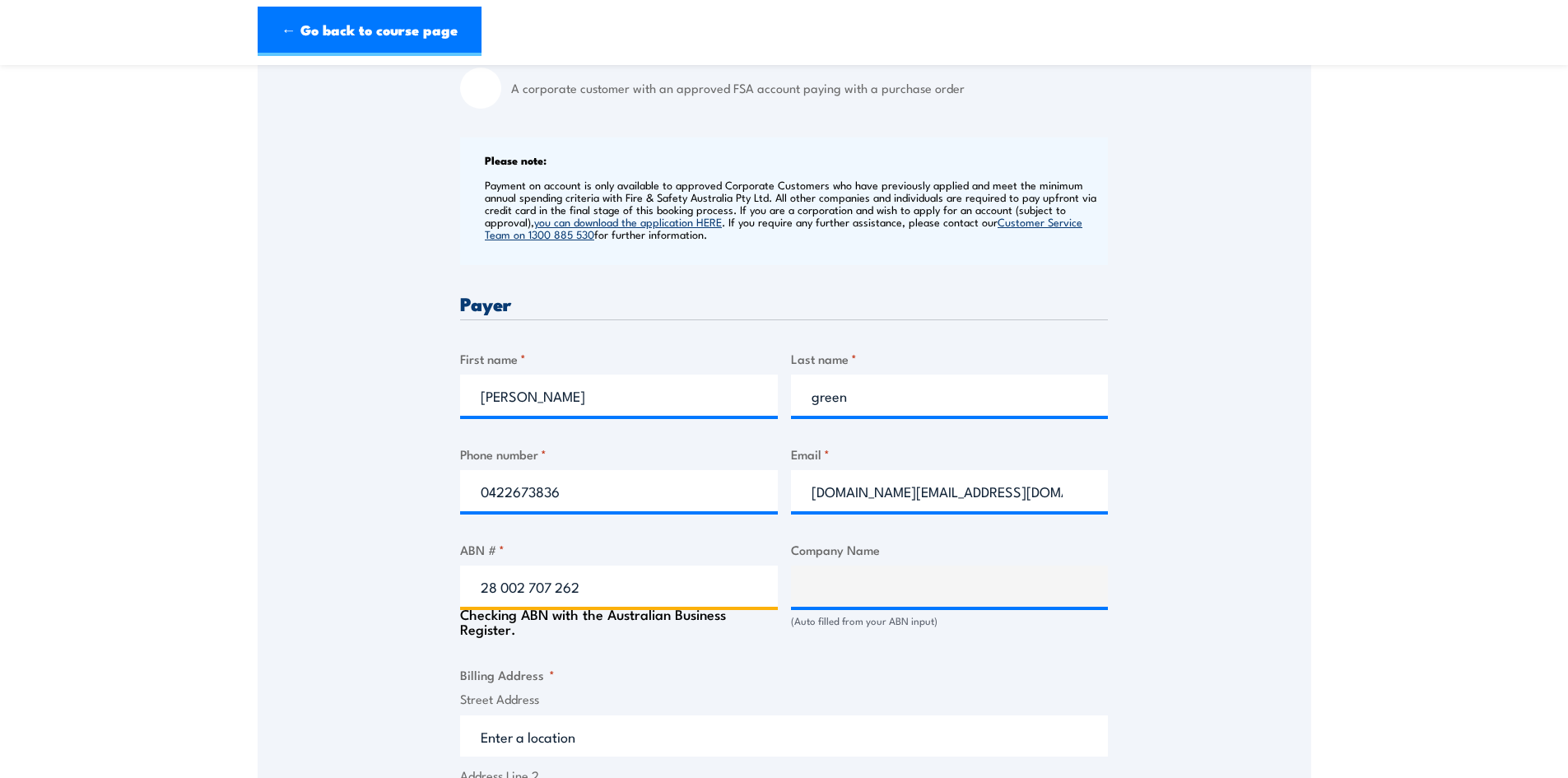
type input "28 002 707 262"
click at [292, 594] on div "Speak to a specialist CALL 1300 885 530 CALL 1300 885 530 " * " indicates requi…" at bounding box center [784, 569] width 1053 height 1719
type input "ONESTEEL RECYCLING PTY LIMITED"
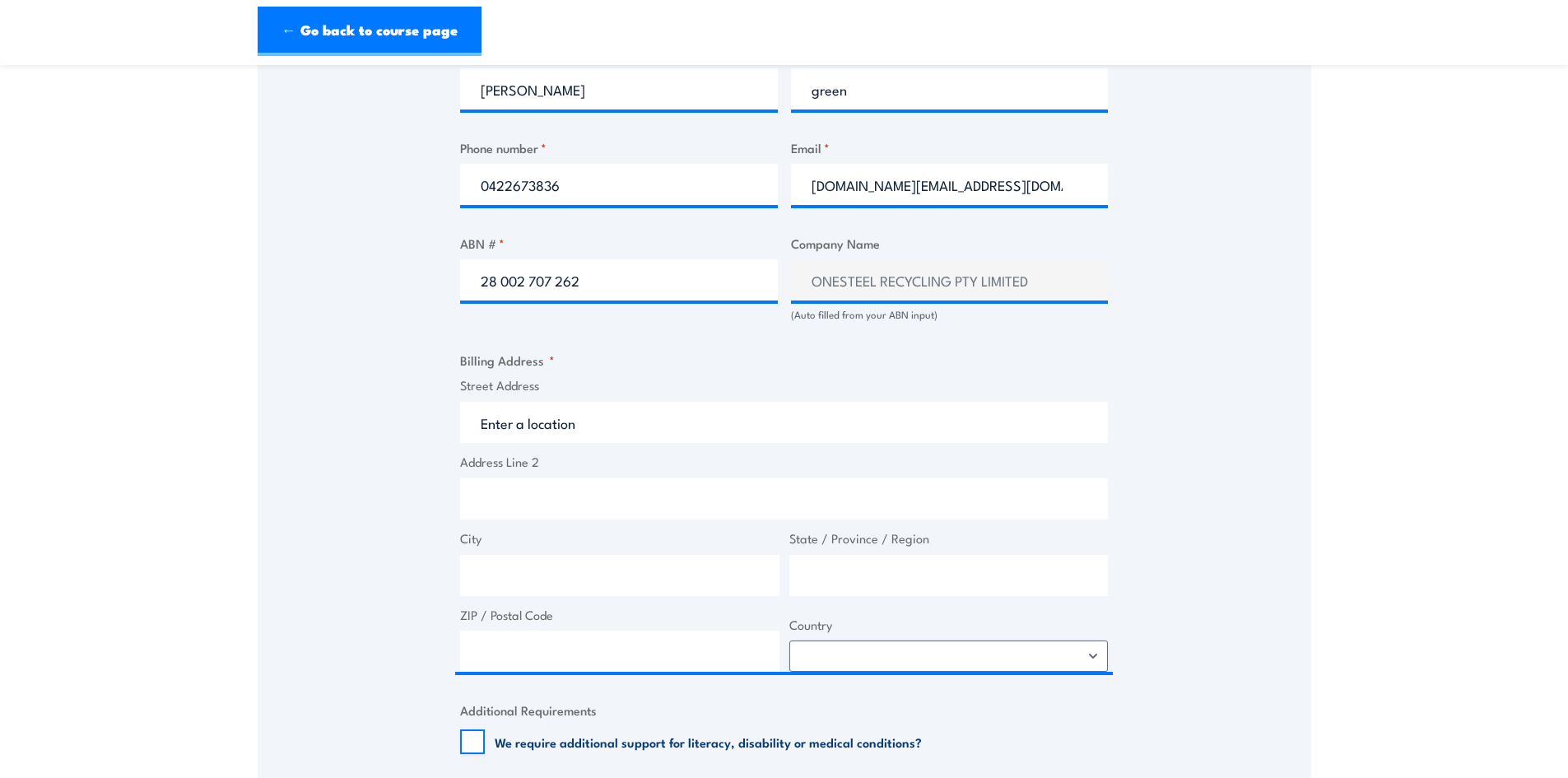
scroll to position [906, 0]
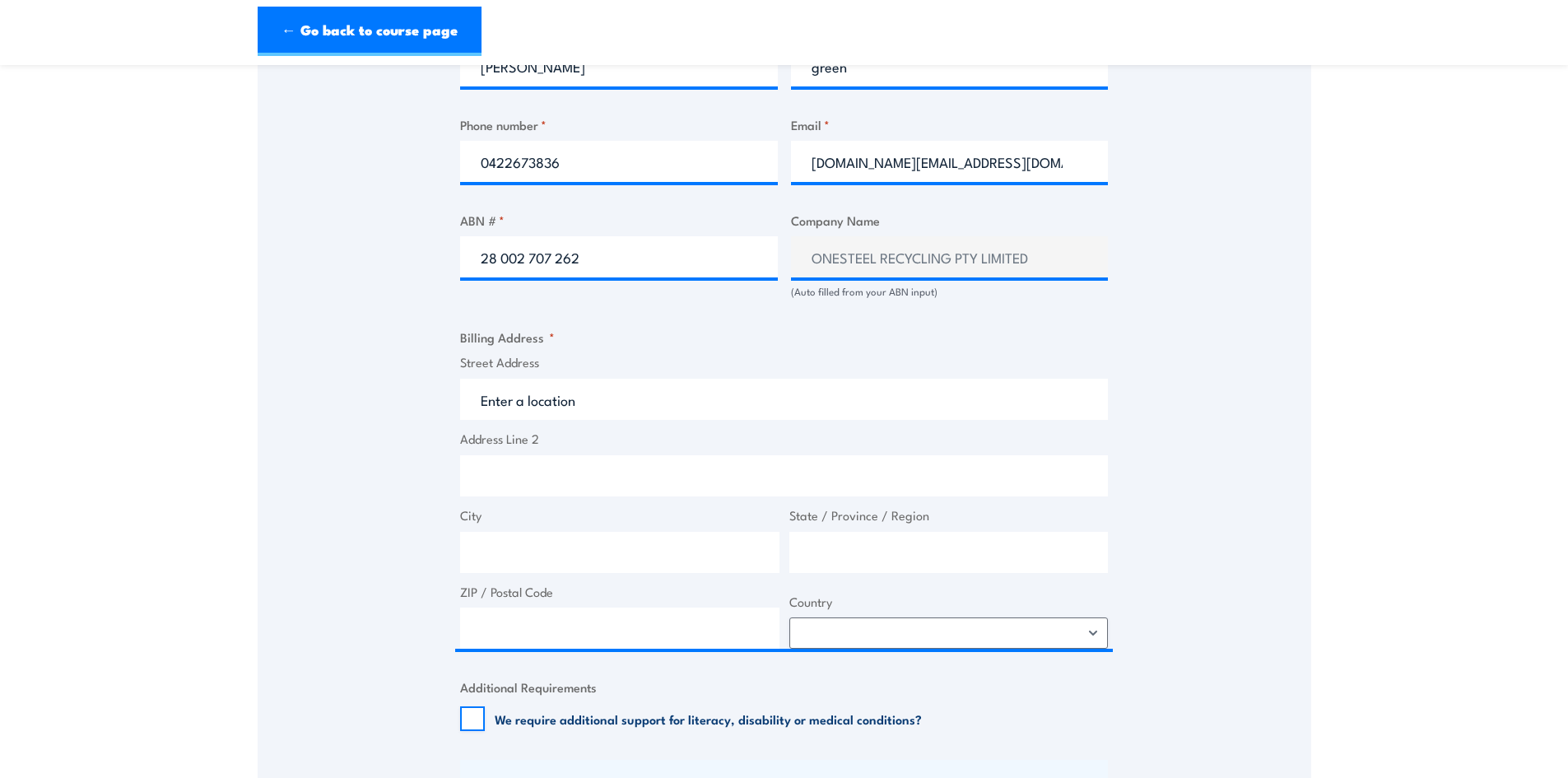
click at [556, 353] on label "Street Address" at bounding box center [783, 363] width 648 height 19
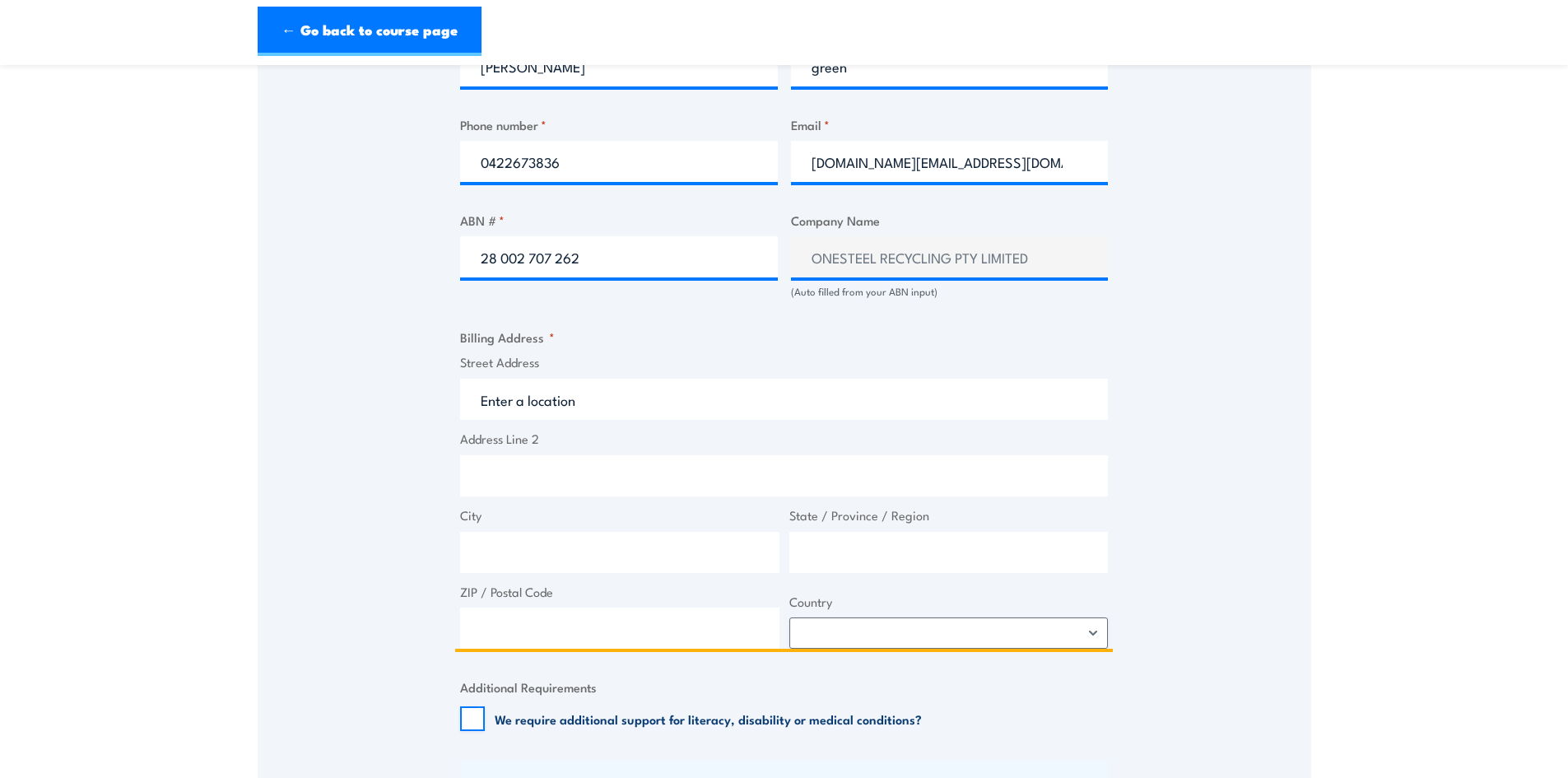
click at [556, 379] on input "Street Address" at bounding box center [783, 399] width 648 height 41
click at [556, 400] on input "Street Address" at bounding box center [783, 399] width 648 height 41
click at [522, 404] on input "Street Address" at bounding box center [783, 399] width 648 height 41
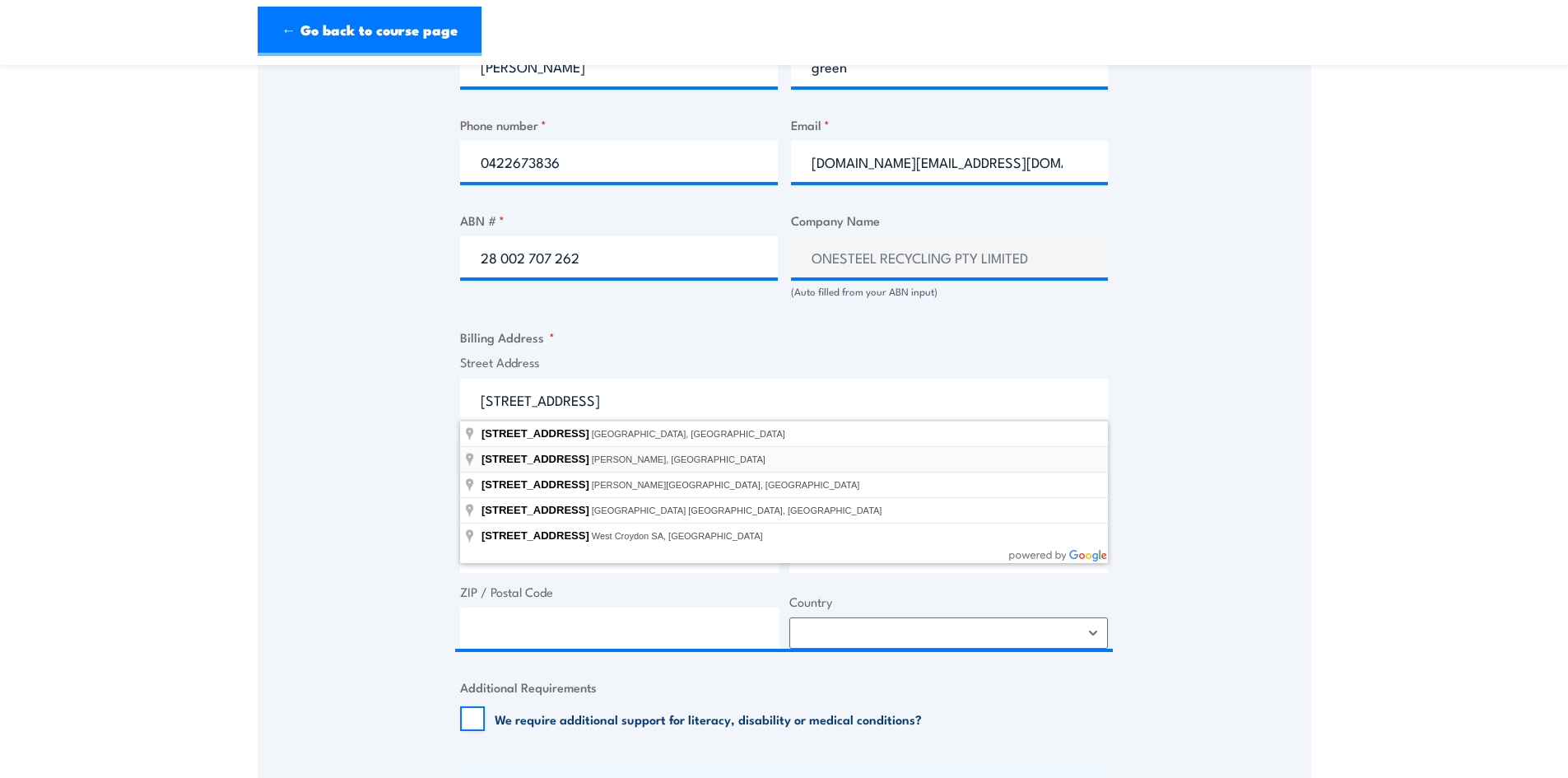
type input "118 Bedford St, Gillman SA, Australia"
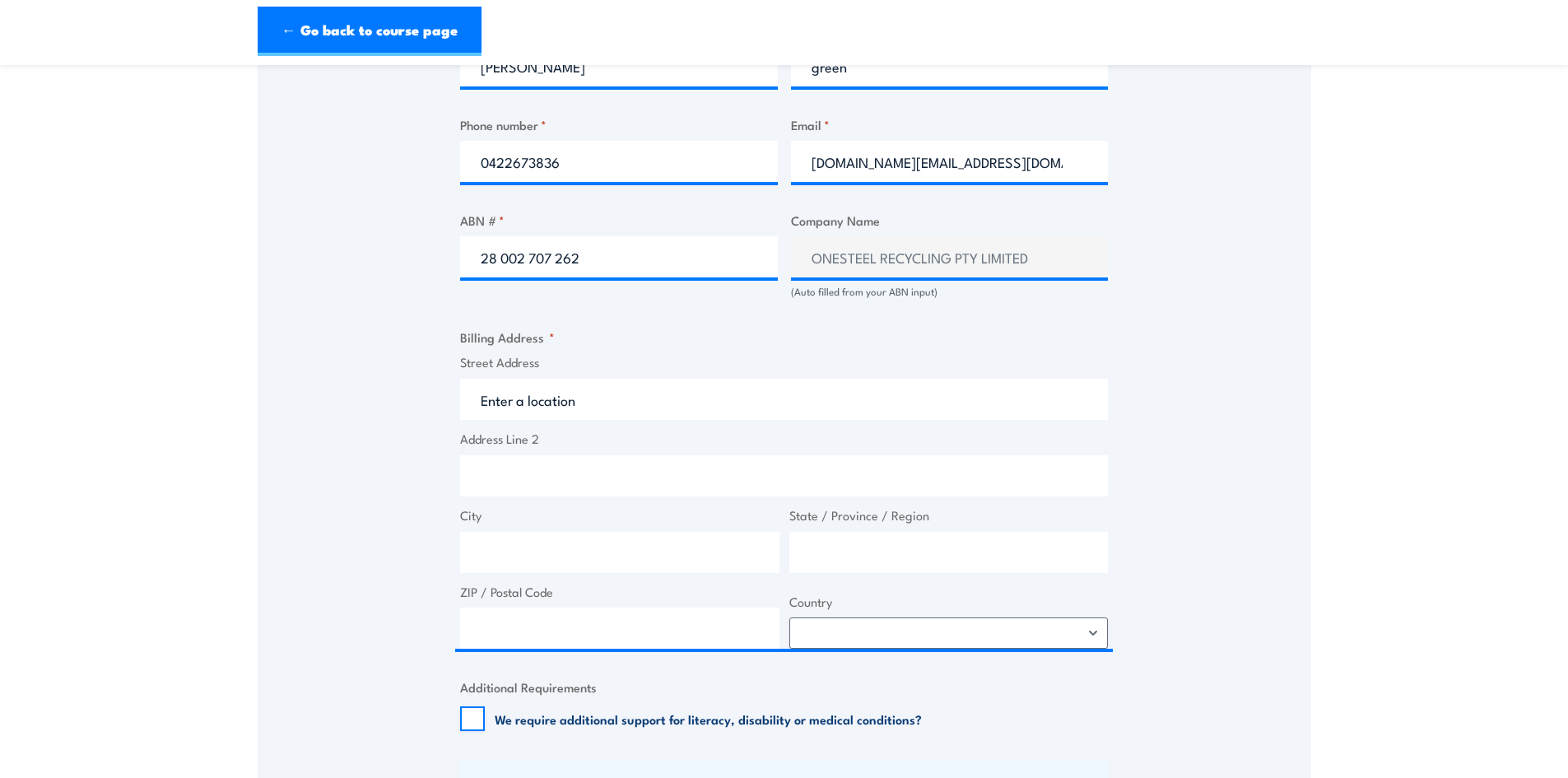
type input "118 Bedford St"
type input "Gillman"
type input "South Australia"
type input "5013"
select select "Australia"
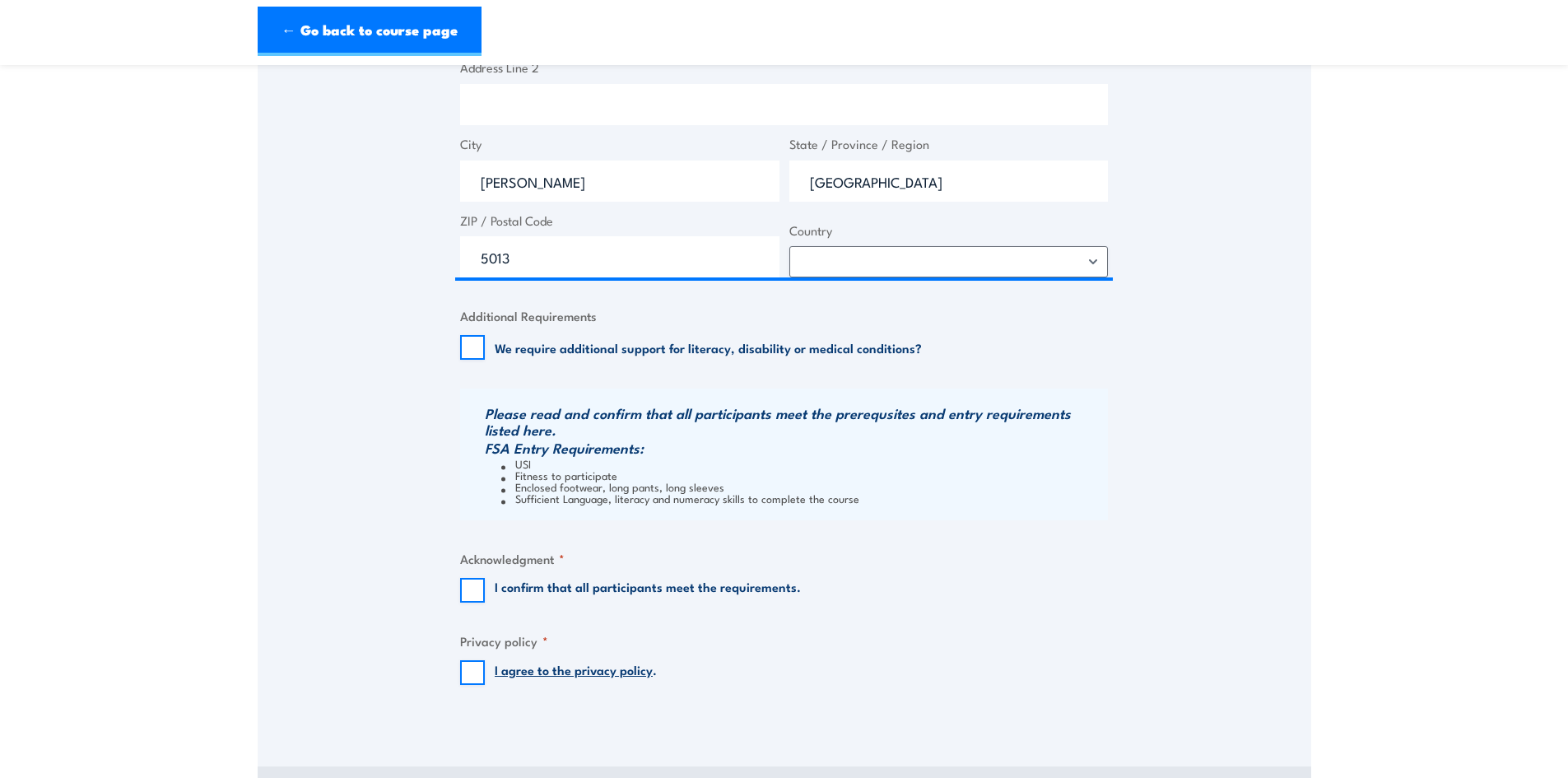
scroll to position [1316, 0]
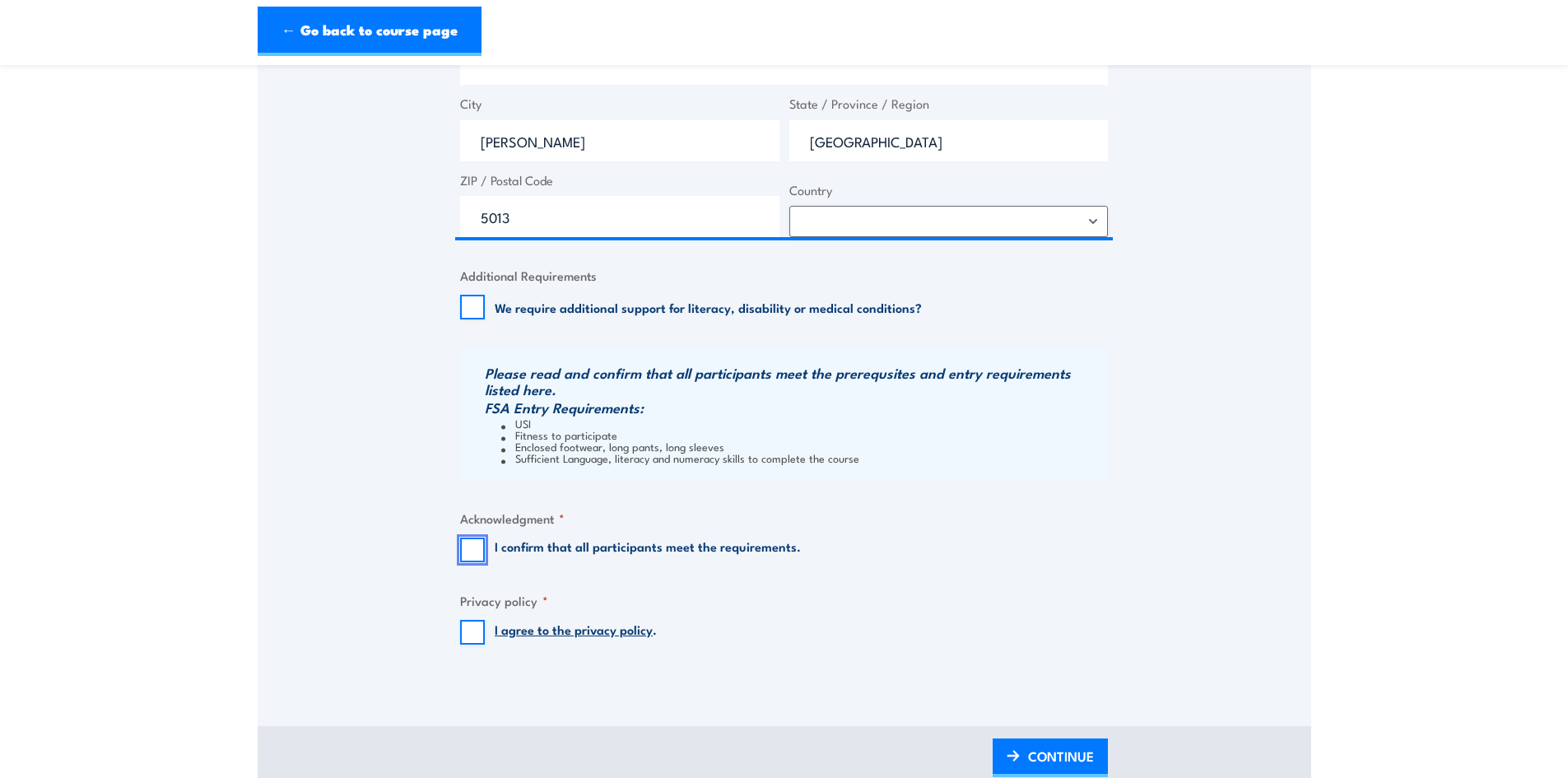
click at [469, 552] on input "I confirm that all participants meet the requirements." at bounding box center [472, 550] width 24 height 24
checkbox input "true"
click at [471, 626] on input "I agree to the privacy policy ." at bounding box center [472, 632] width 24 height 24
checkbox input "true"
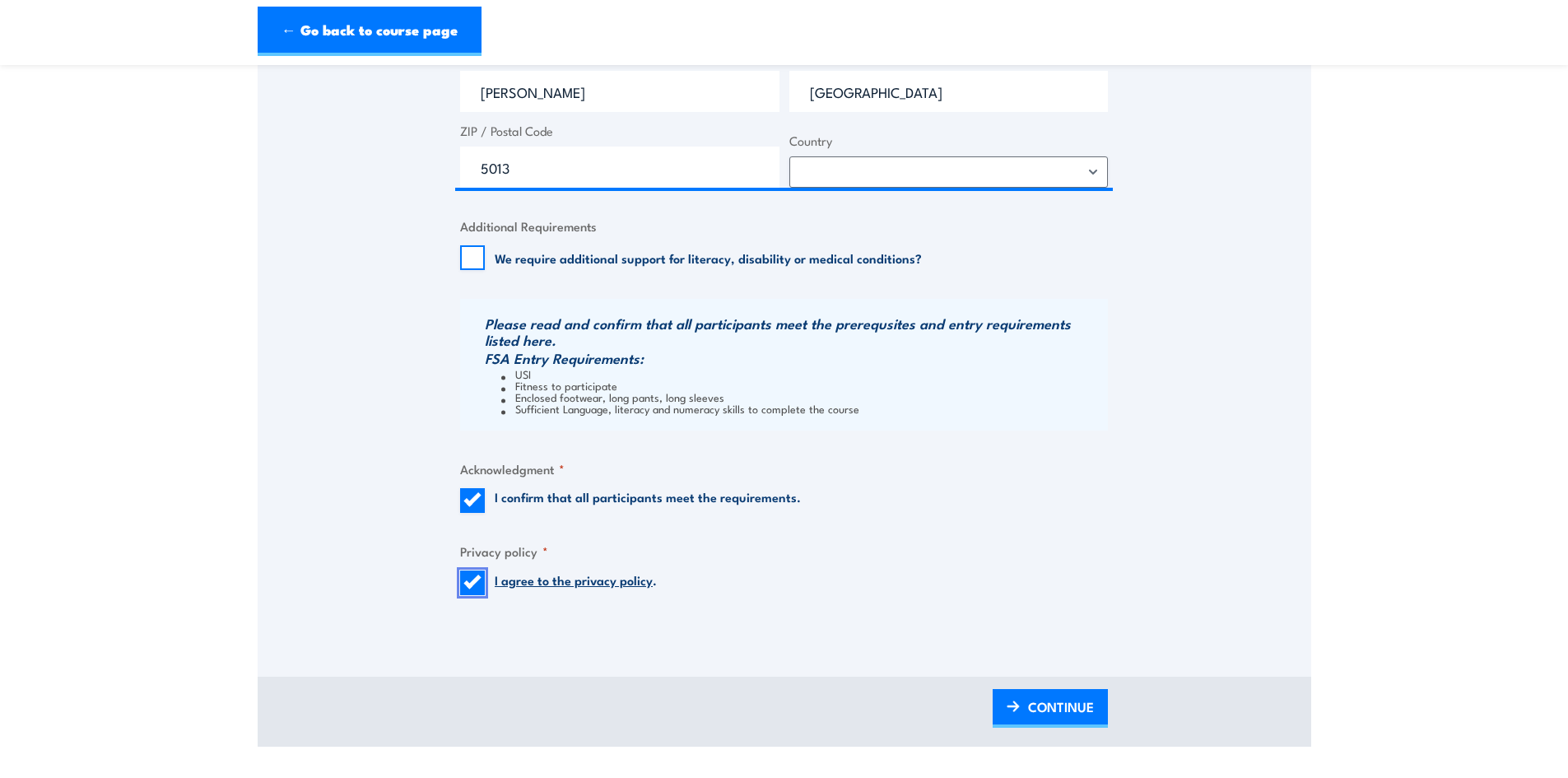
scroll to position [1482, 0]
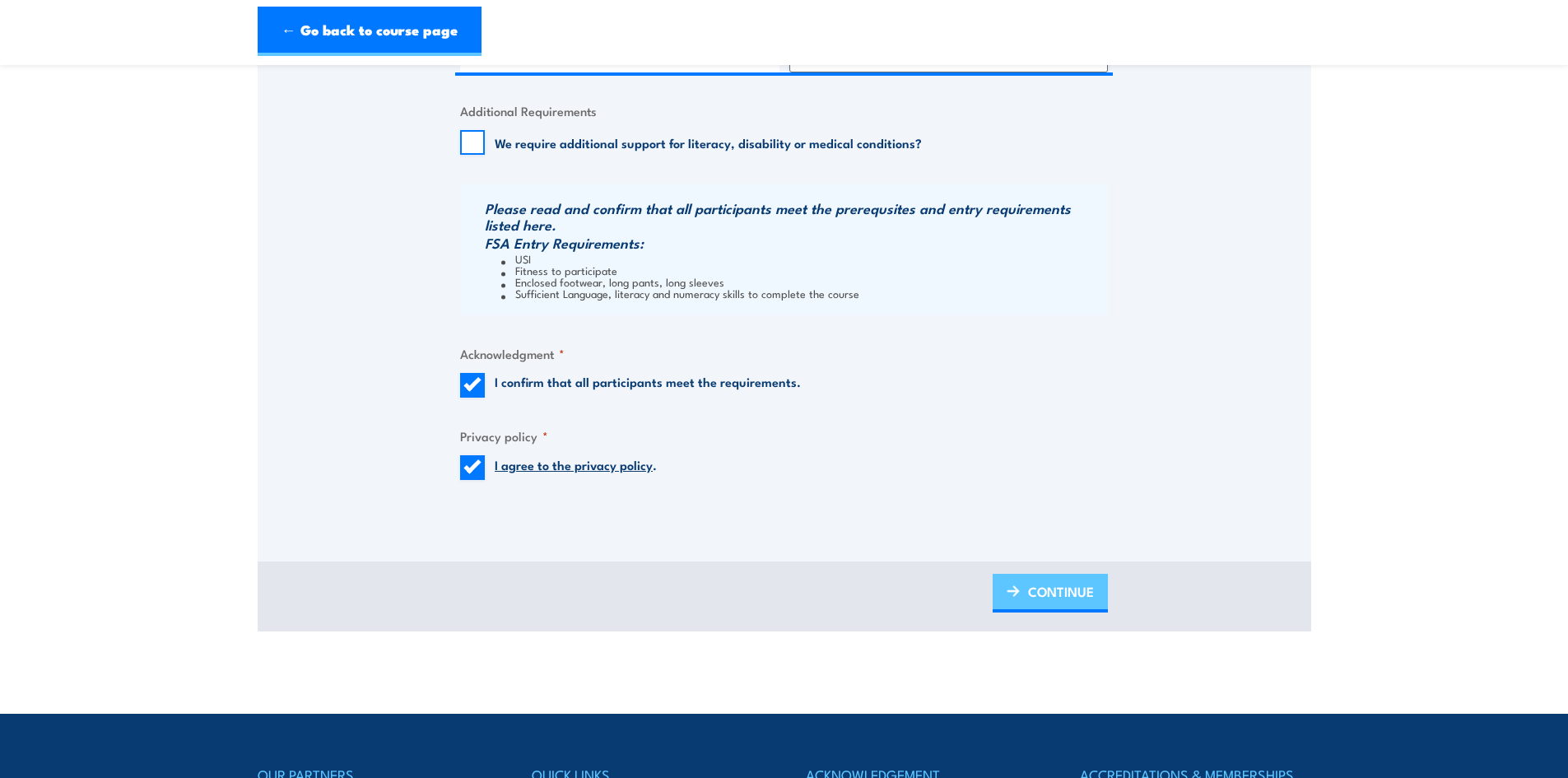
click at [1001, 599] on link "CONTINUE" at bounding box center [1050, 593] width 115 height 38
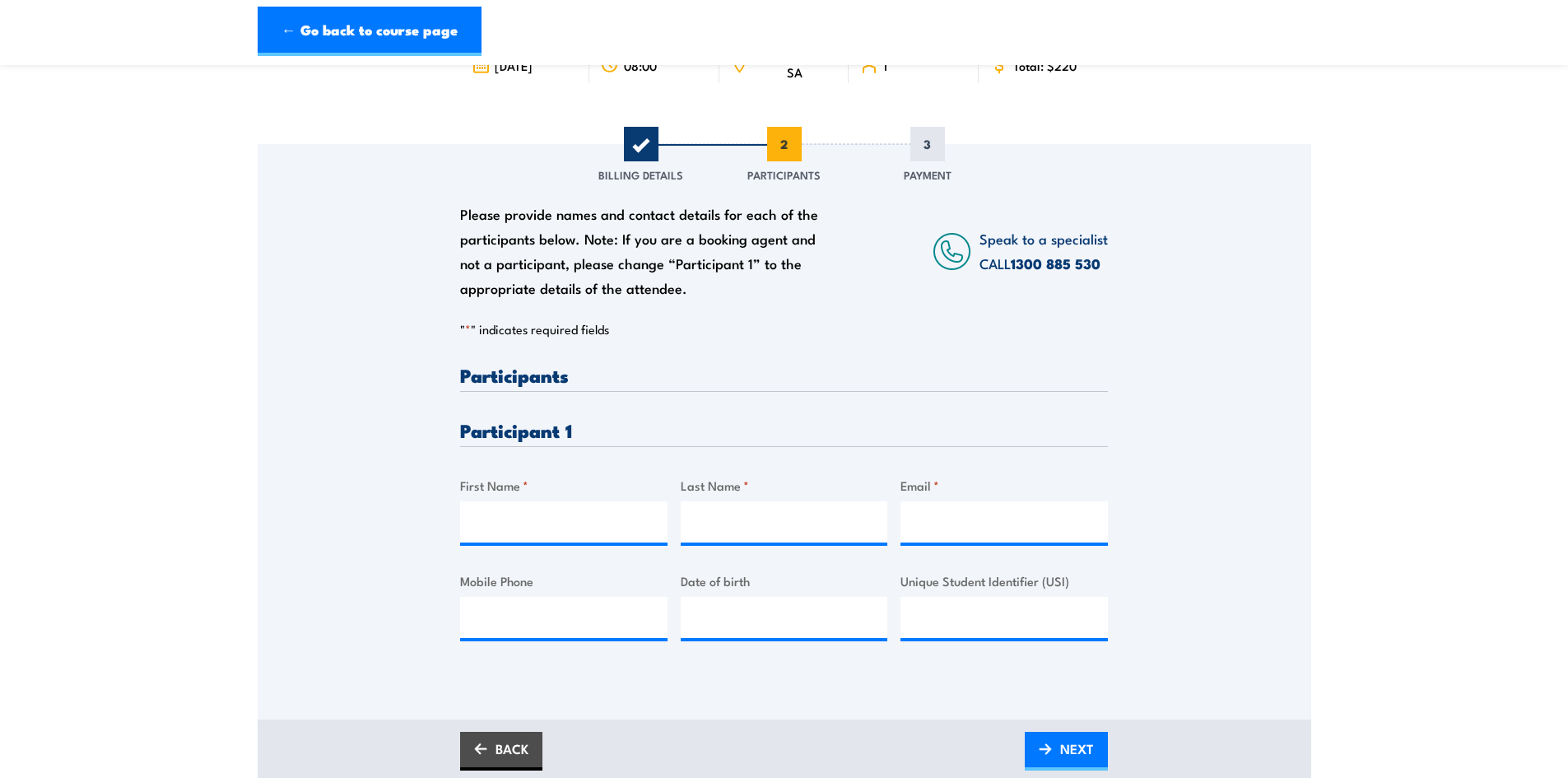
scroll to position [164, 0]
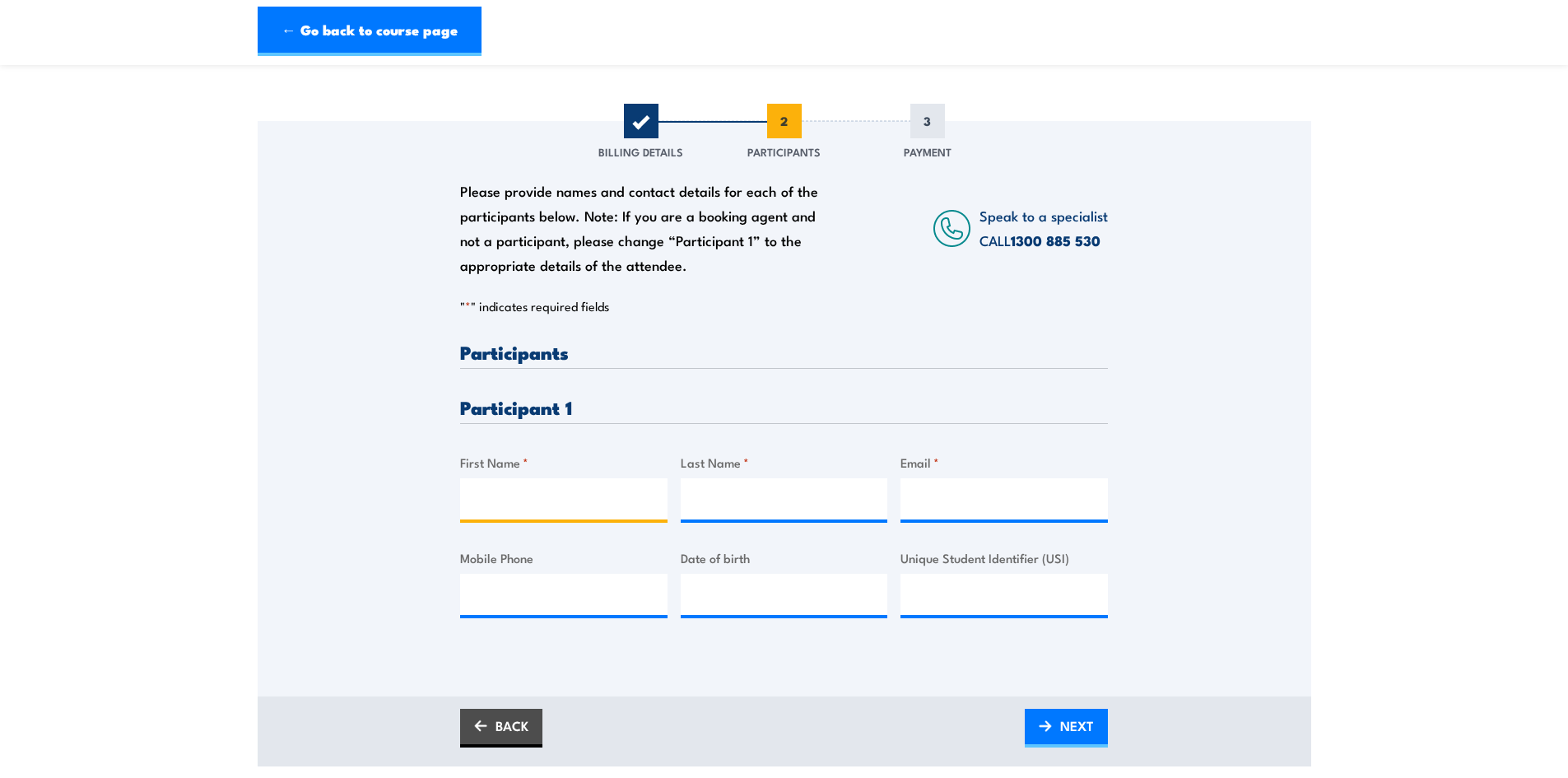
click at [489, 510] on input "First Name *" at bounding box center [563, 498] width 207 height 41
click at [1079, 228] on div "Speak to a specialist CALL 1300 885 530" at bounding box center [1043, 228] width 128 height 49
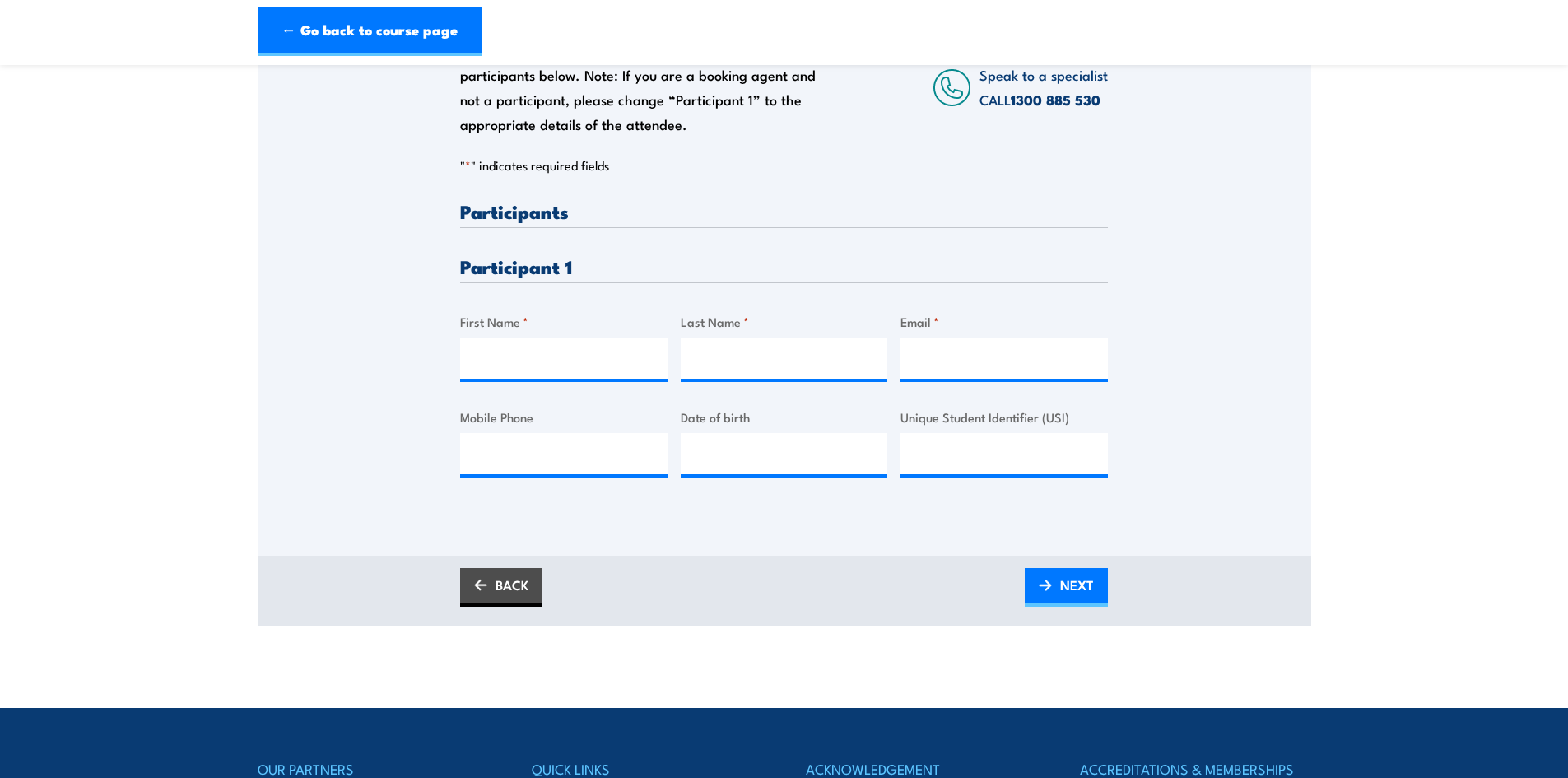
scroll to position [299, 0]
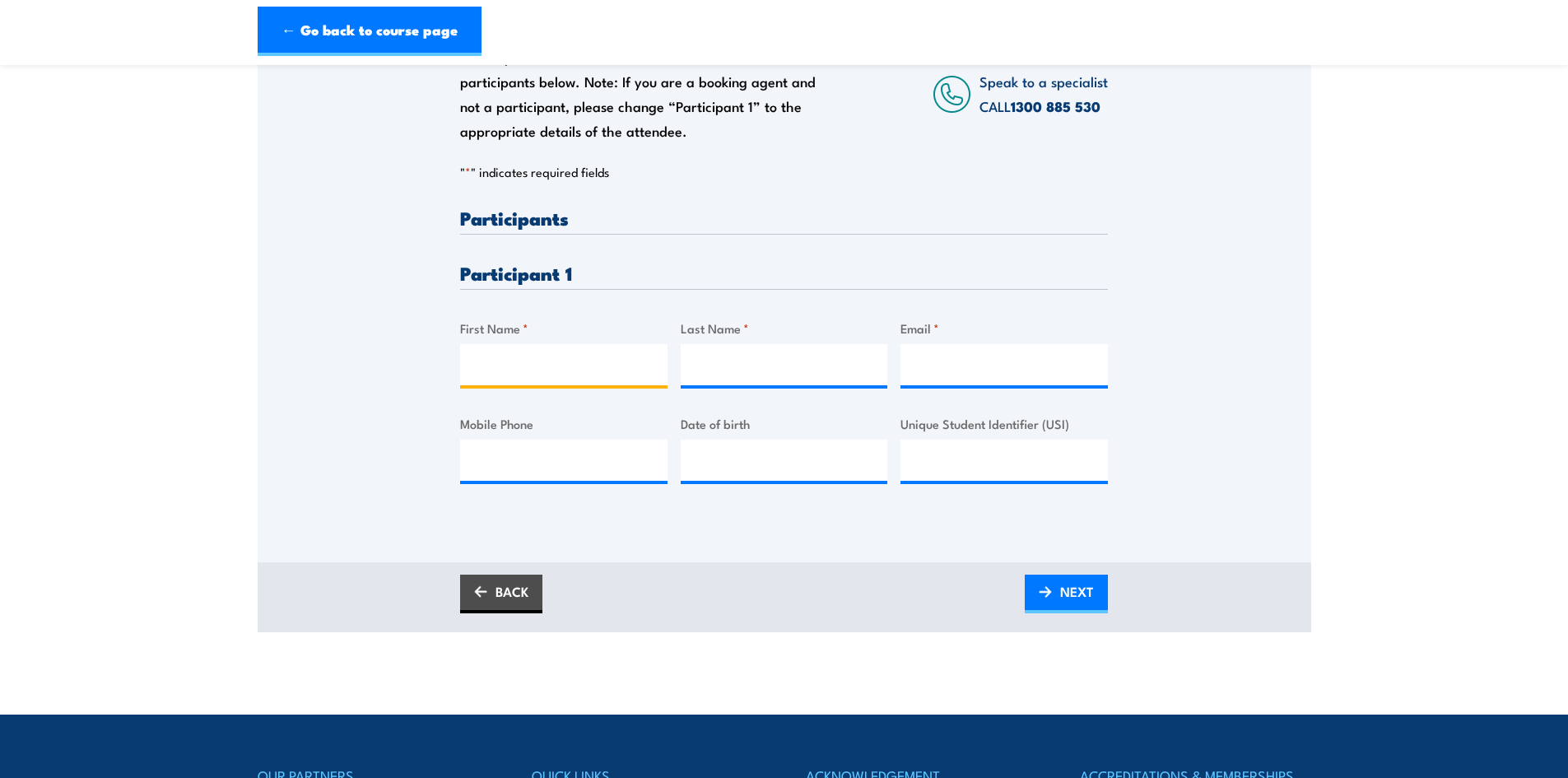
click at [505, 379] on input "First Name *" at bounding box center [563, 365] width 207 height 41
type input "Emil Roshal Kumar"
type input "Puthussery"
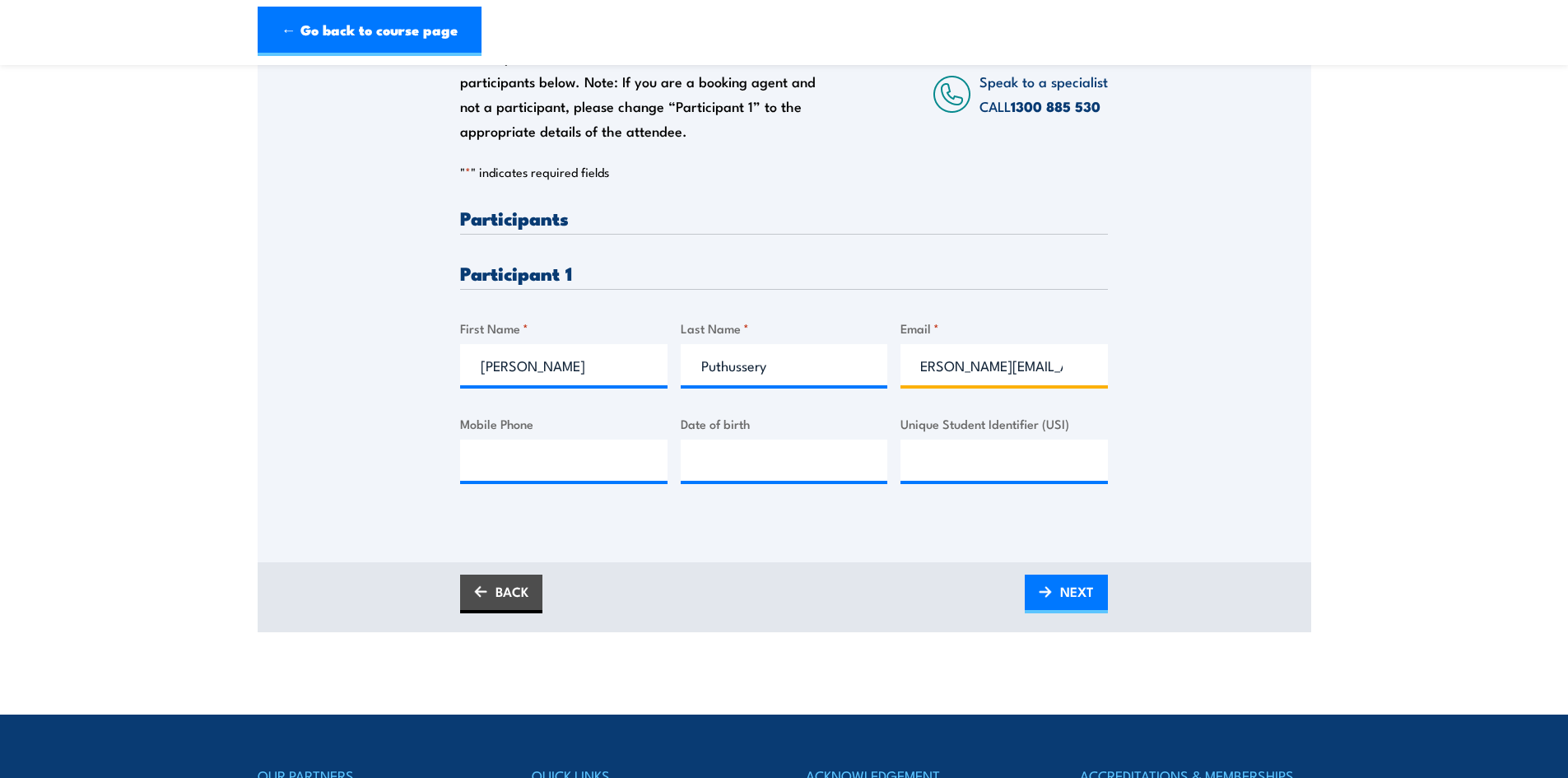
scroll to position [0, 24]
type input "emil.roshal@infrabuild.com"
click at [546, 471] on input "Mobile Phone" at bounding box center [563, 460] width 207 height 41
type input "0434369439"
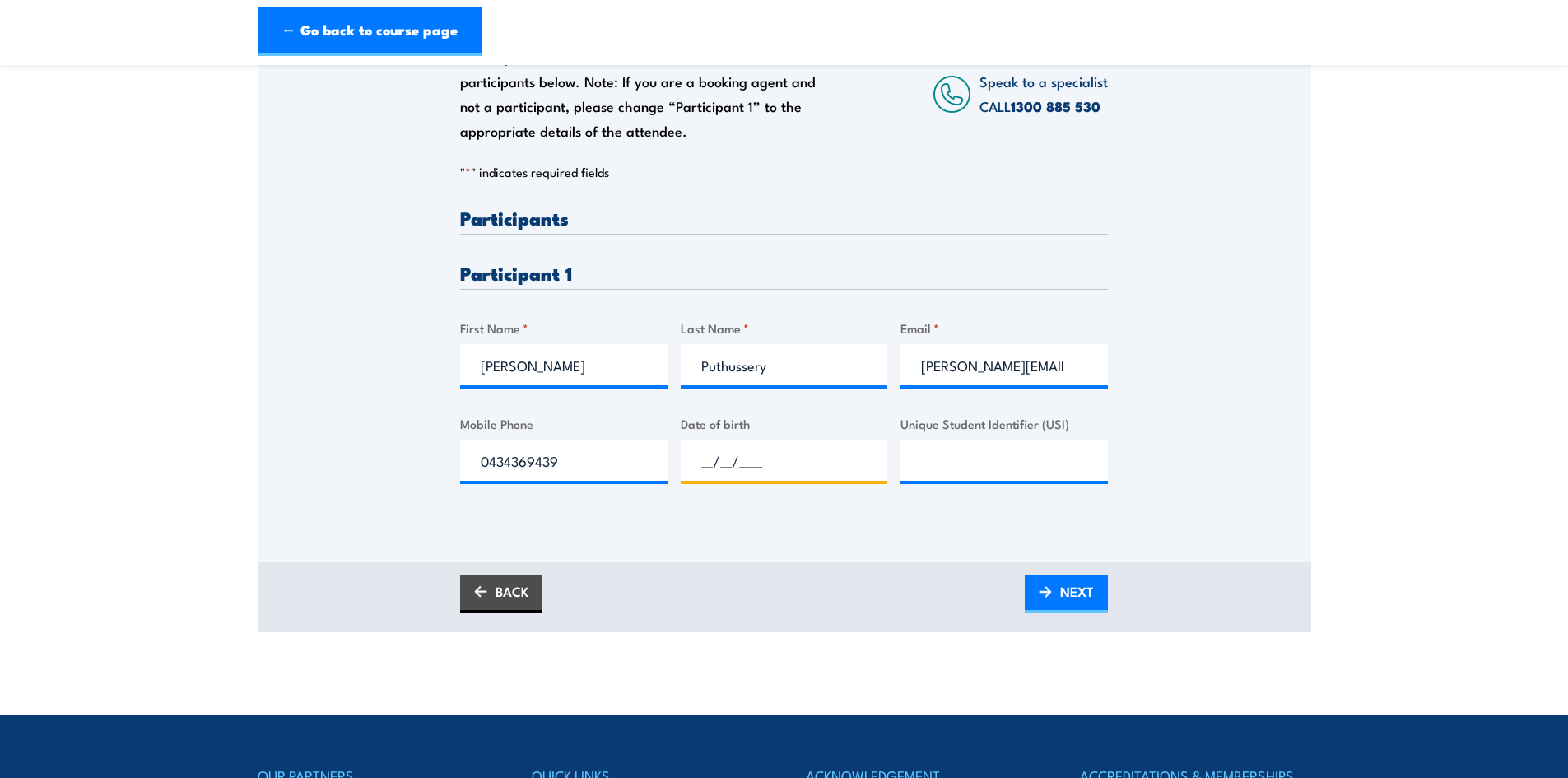
click at [738, 462] on input "__/__/____" at bounding box center [784, 460] width 207 height 41
click at [709, 457] on input "__/__/____" at bounding box center [784, 460] width 207 height 41
type input "09/08/1996"
click at [917, 467] on input "Unique Student Identifier (USI)" at bounding box center [1003, 460] width 207 height 41
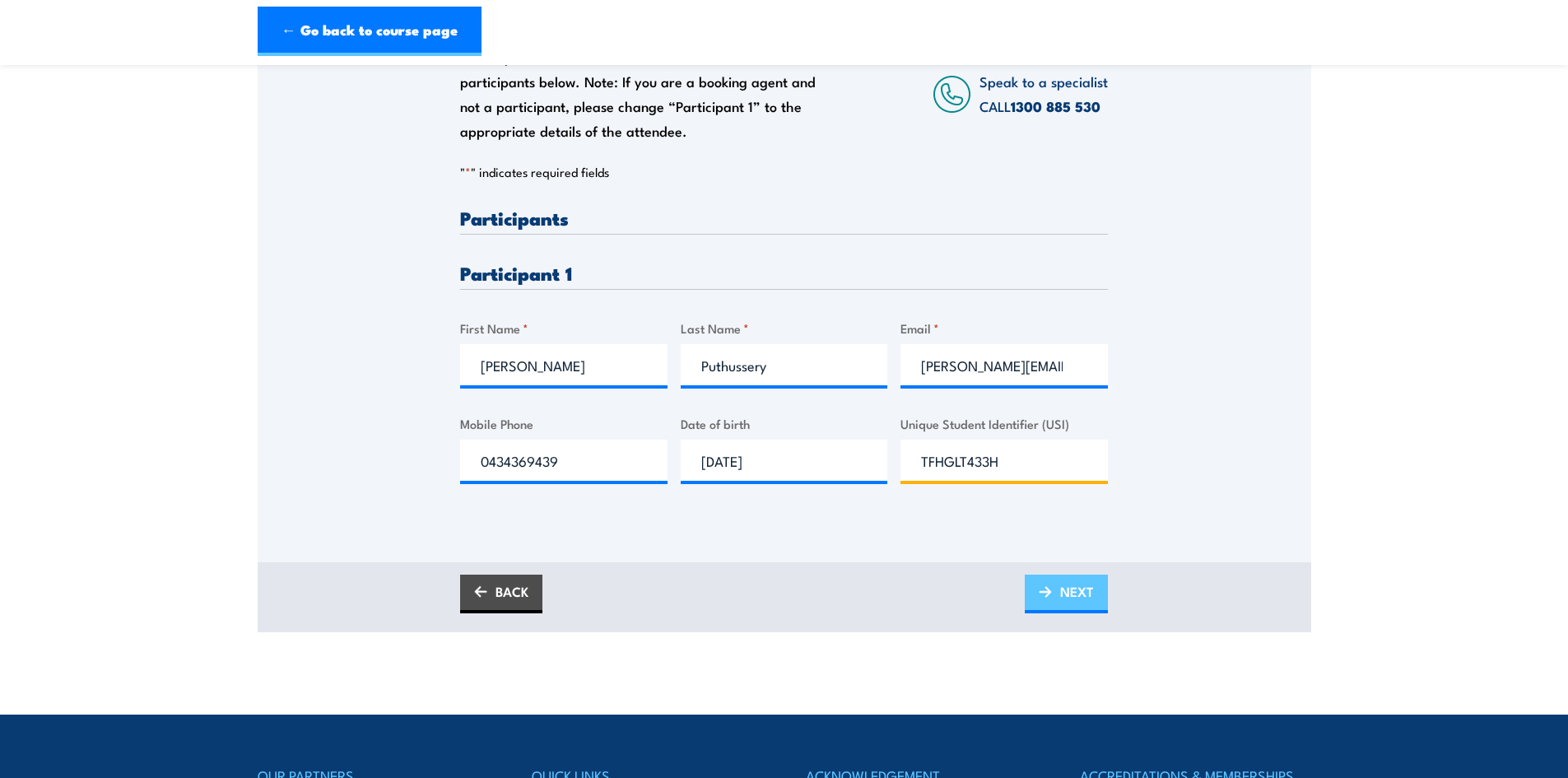
type input "TFHGLT433H"
click at [1072, 588] on span "NEXT" at bounding box center [1077, 592] width 34 height 44
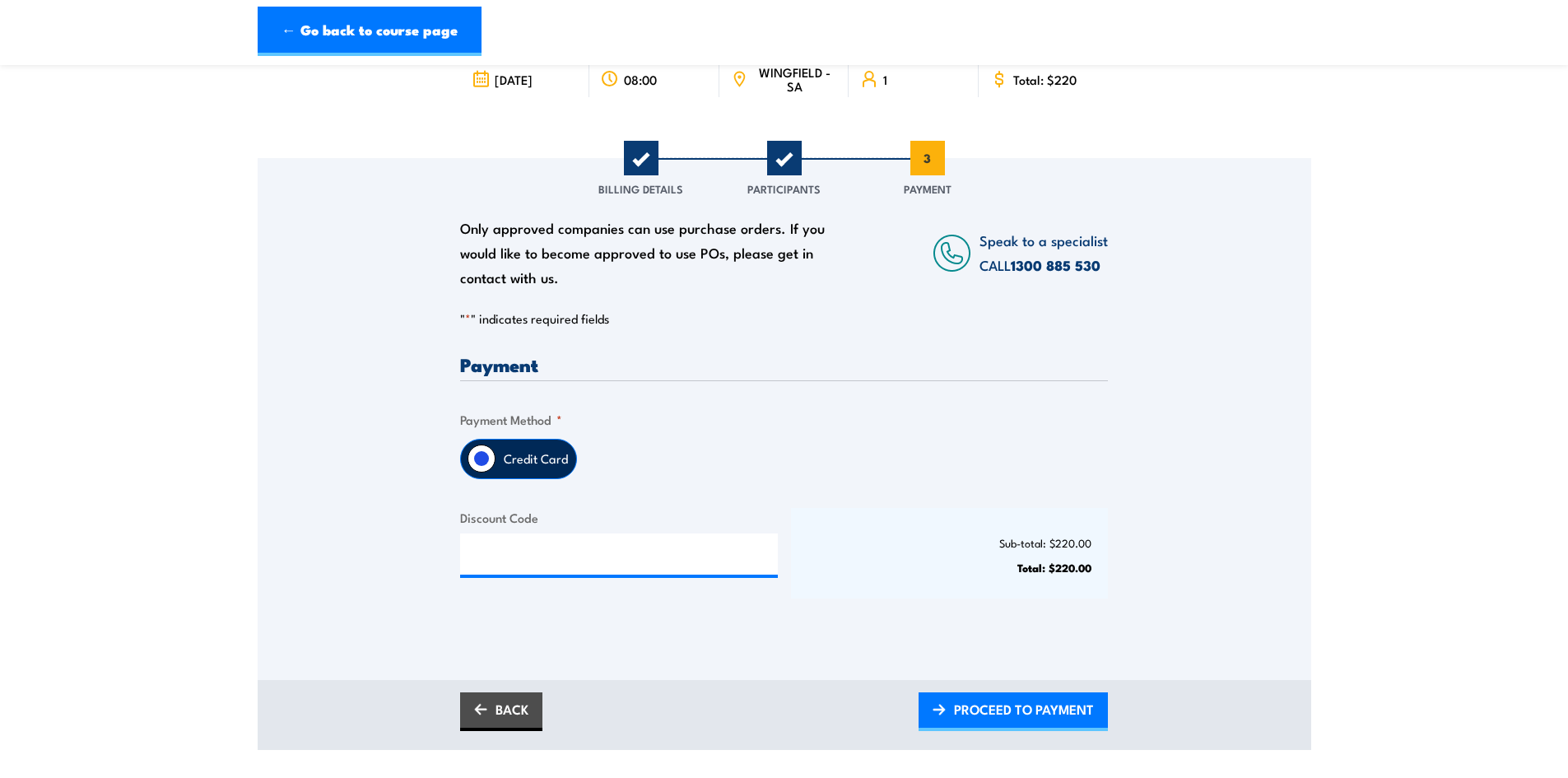
scroll to position [164, 0]
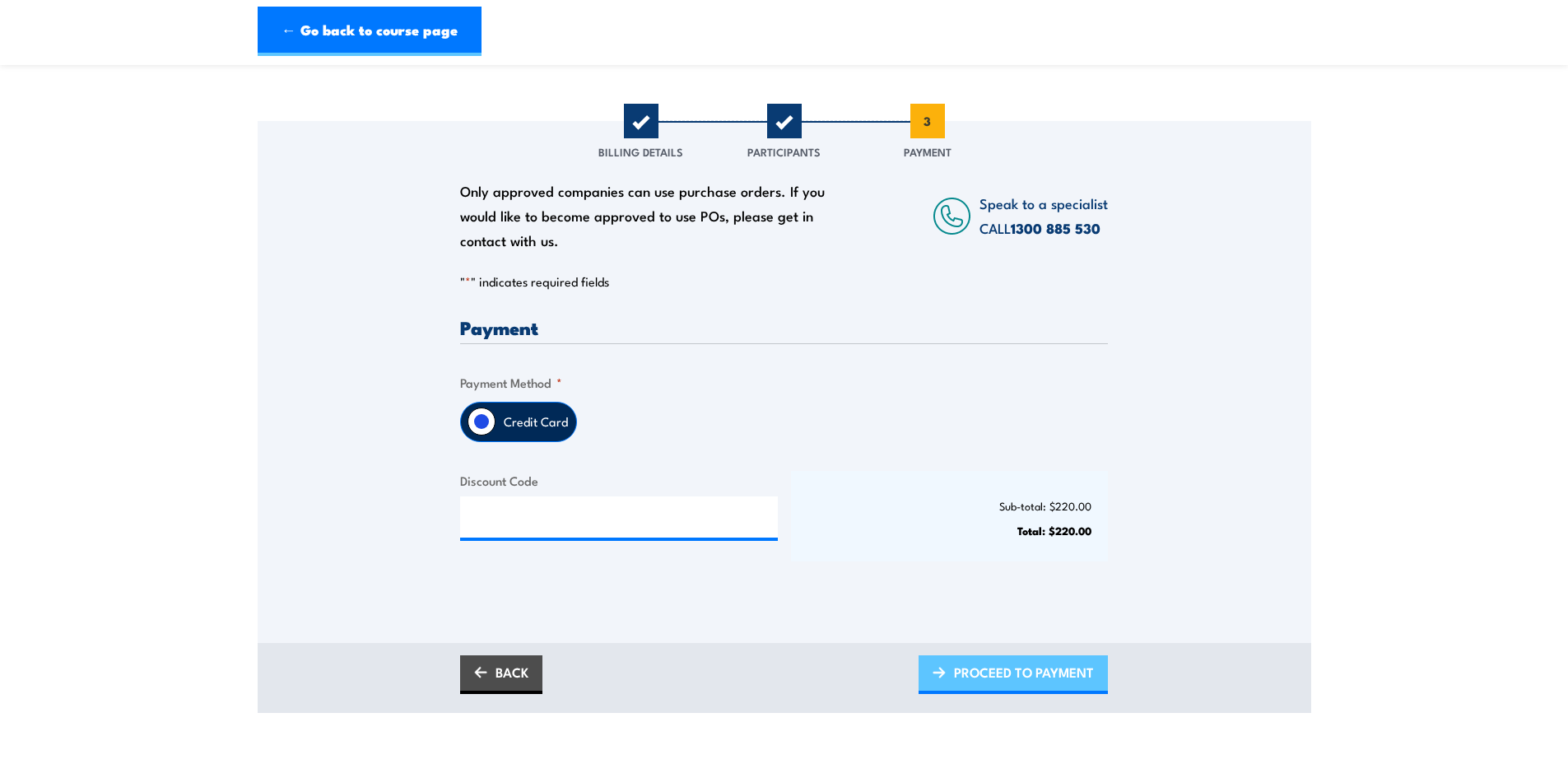
click at [983, 675] on span "PROCEED TO PAYMENT" at bounding box center [1023, 672] width 140 height 44
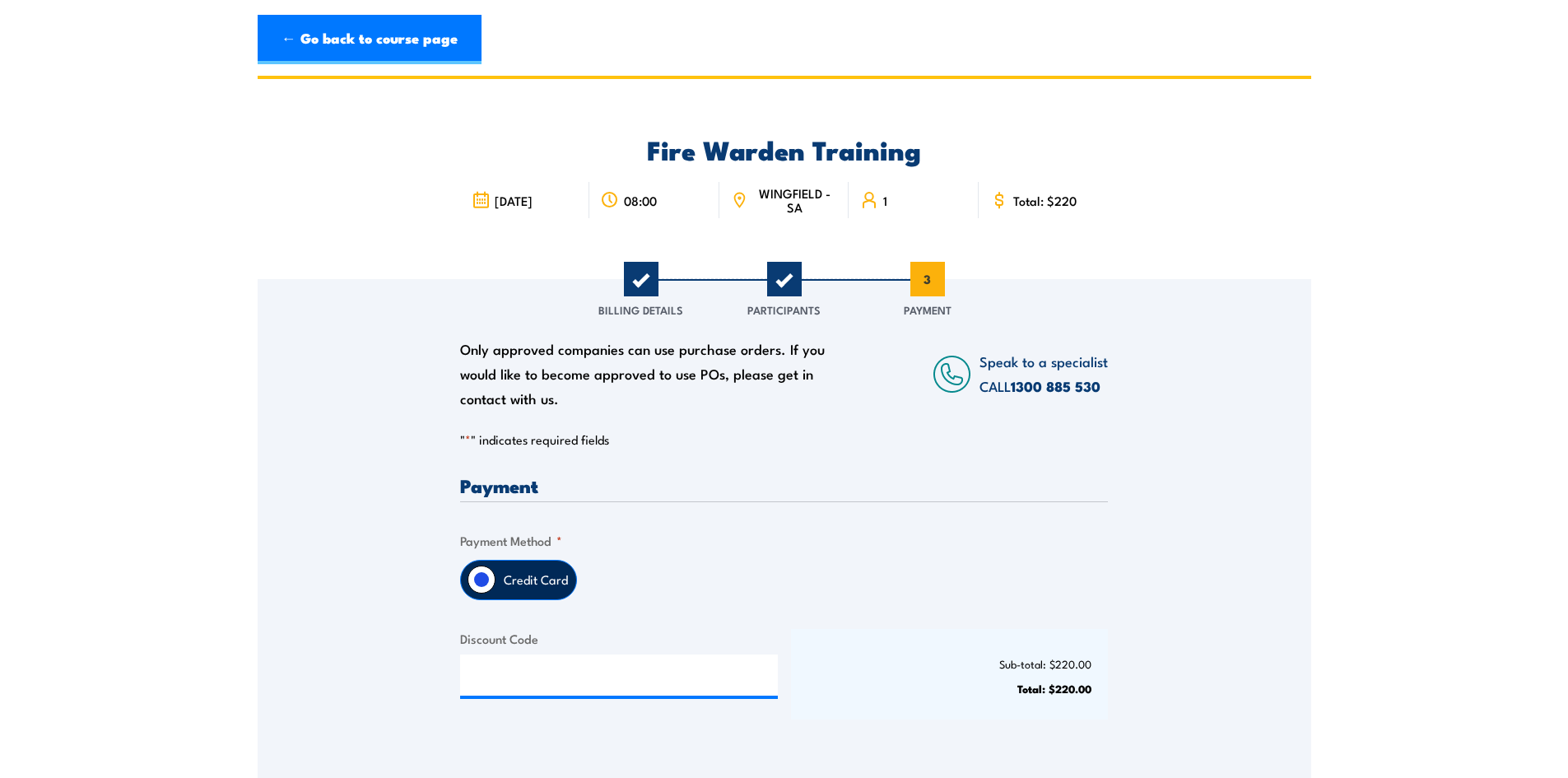
scroll to position [0, 0]
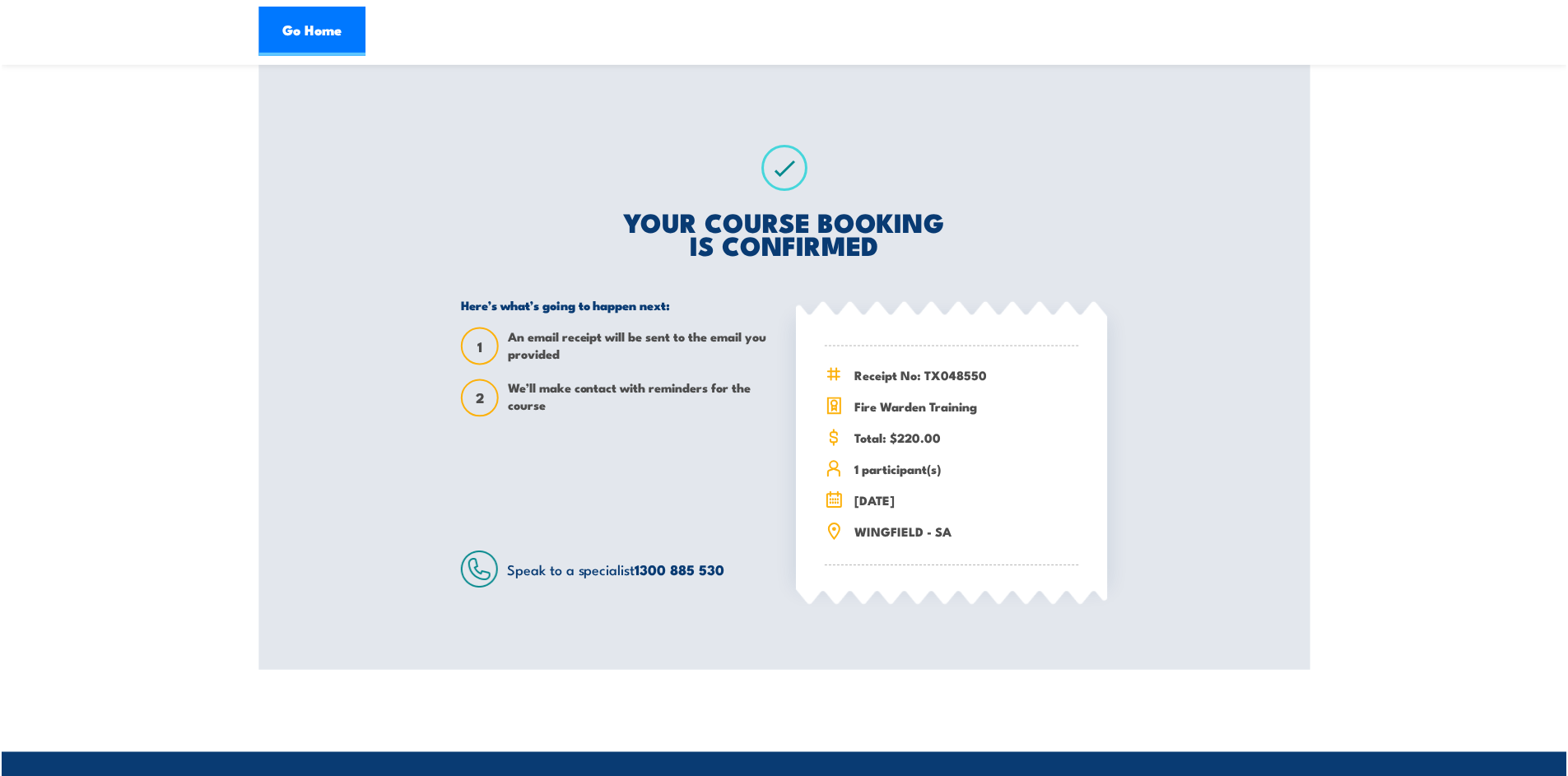
scroll to position [246, 0]
